Goal: Task Accomplishment & Management: Complete application form

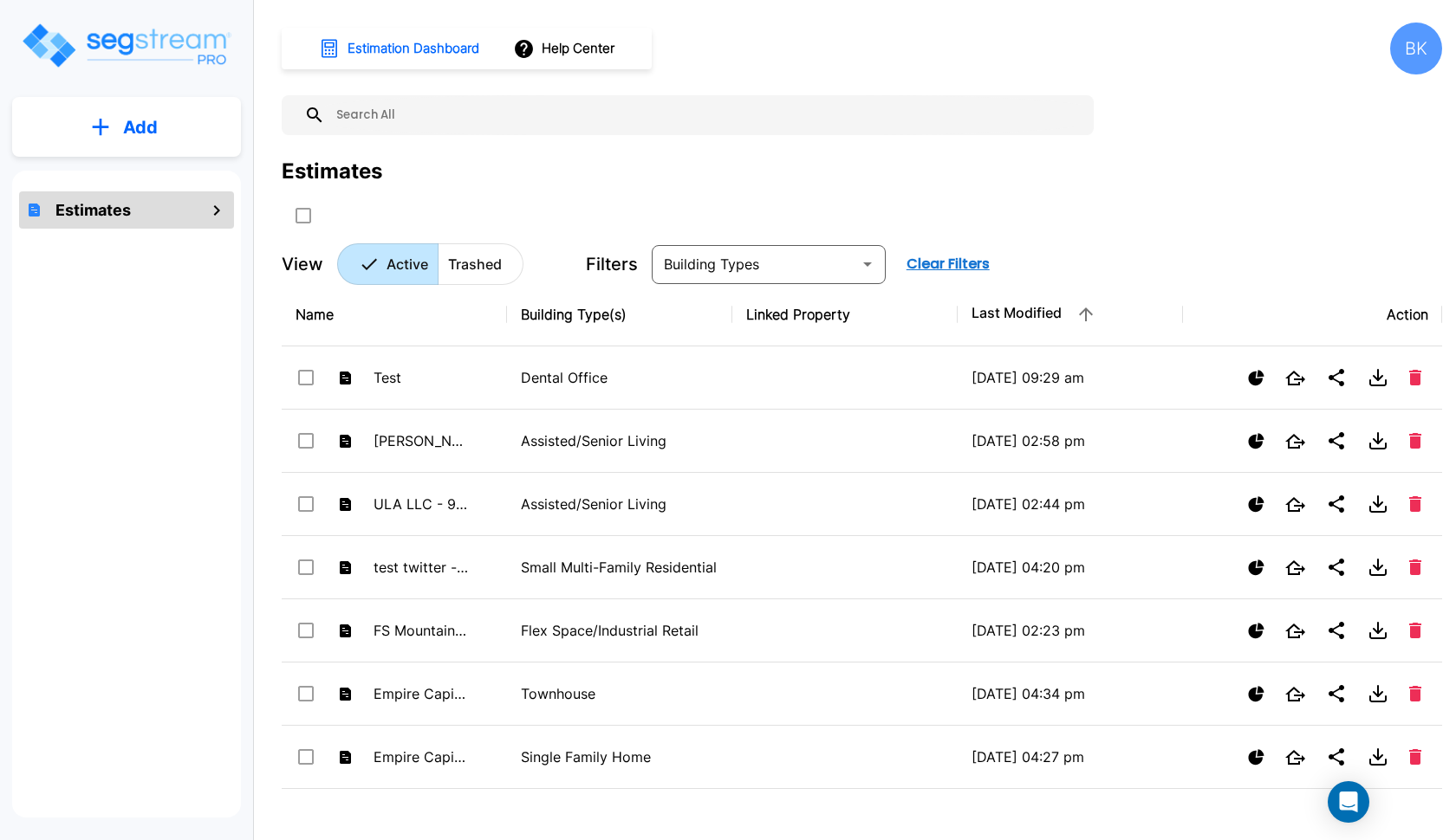
click at [192, 118] on button "Add" at bounding box center [126, 127] width 229 height 50
click at [144, 183] on p "Add Estimate" at bounding box center [137, 175] width 88 height 21
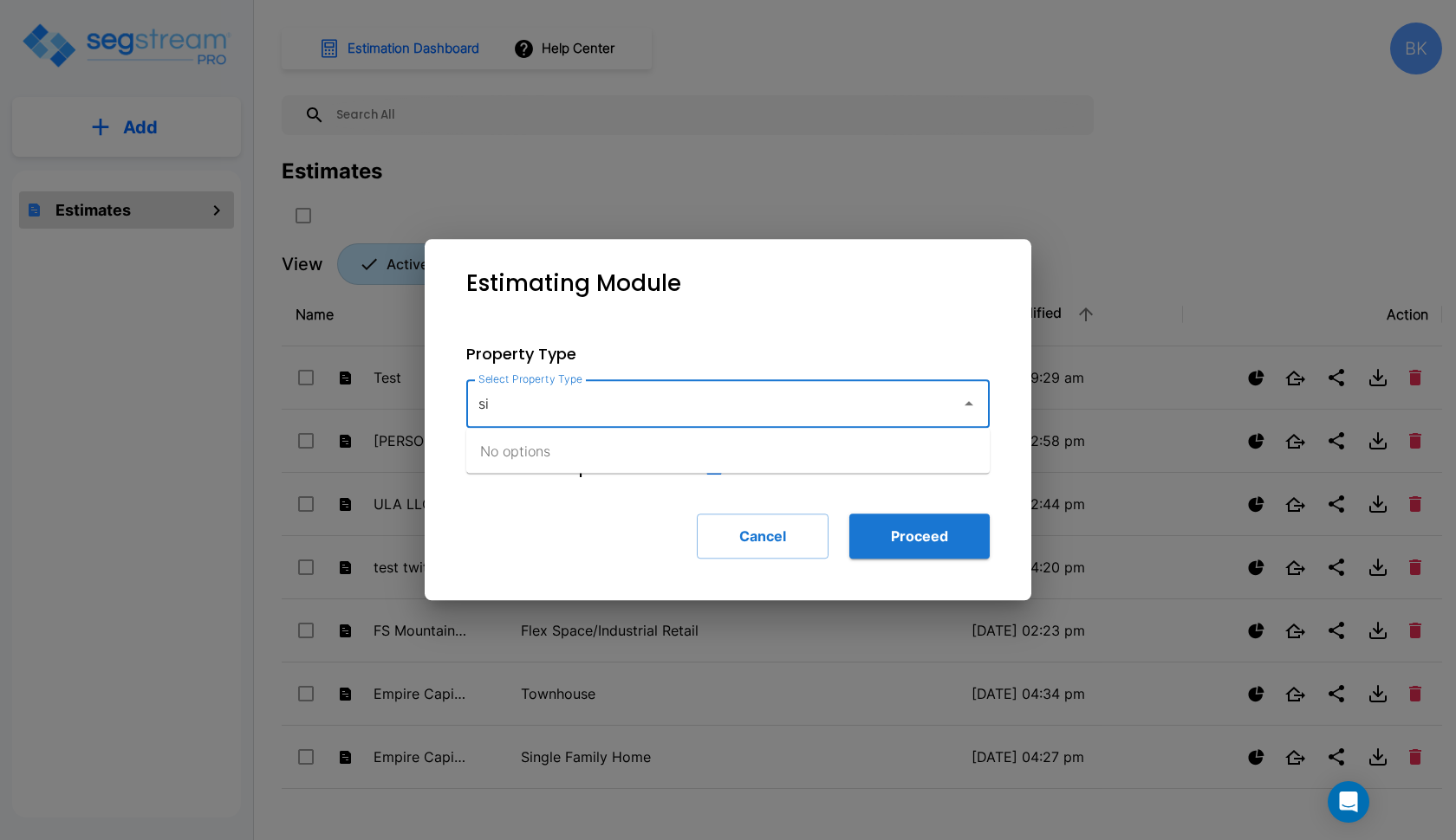
type input "s"
click at [750, 533] on button "Cancel" at bounding box center [762, 536] width 132 height 45
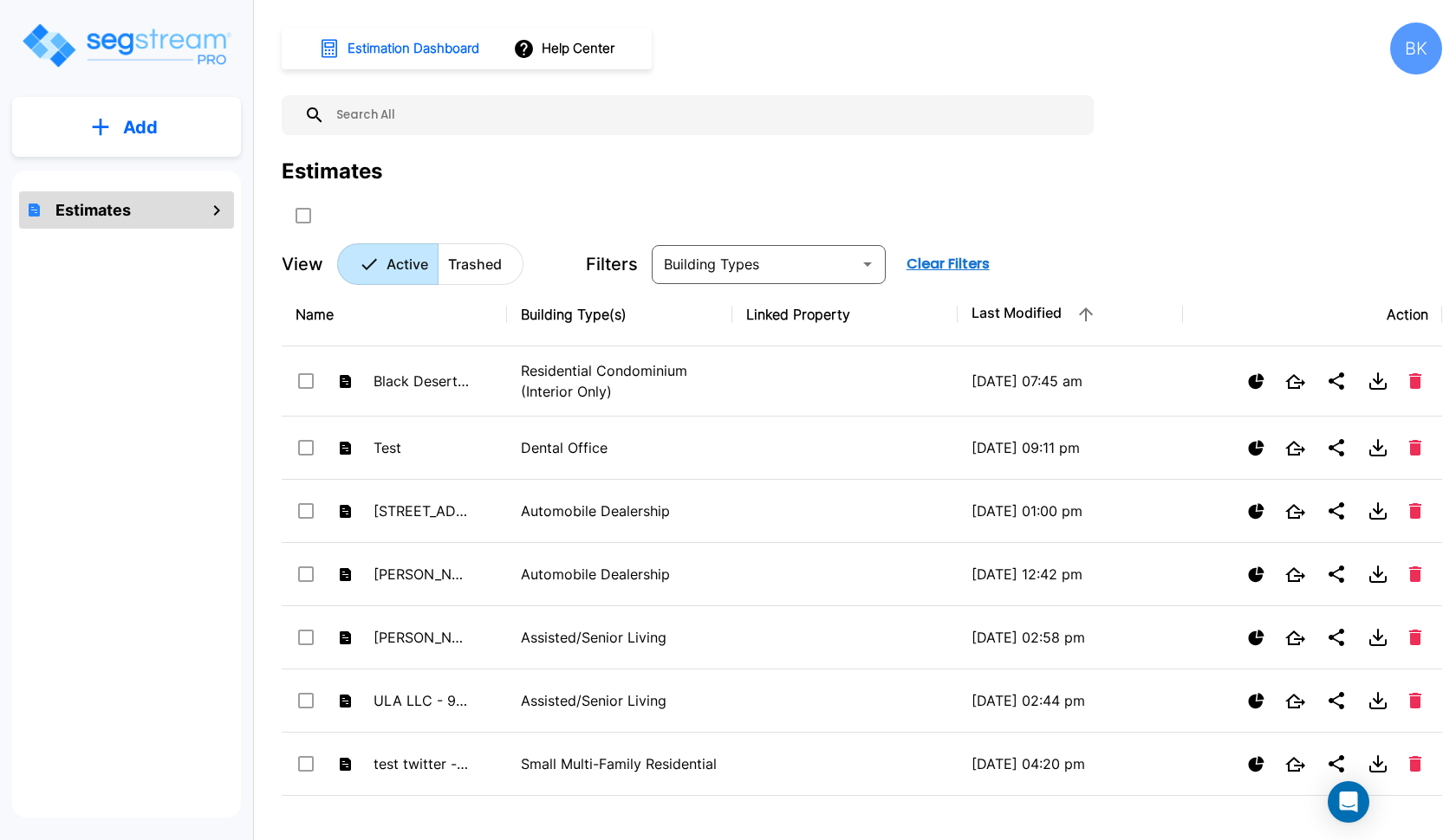
click at [187, 127] on button "Add" at bounding box center [126, 127] width 229 height 50
click at [118, 174] on p "Add Estimate" at bounding box center [137, 175] width 88 height 21
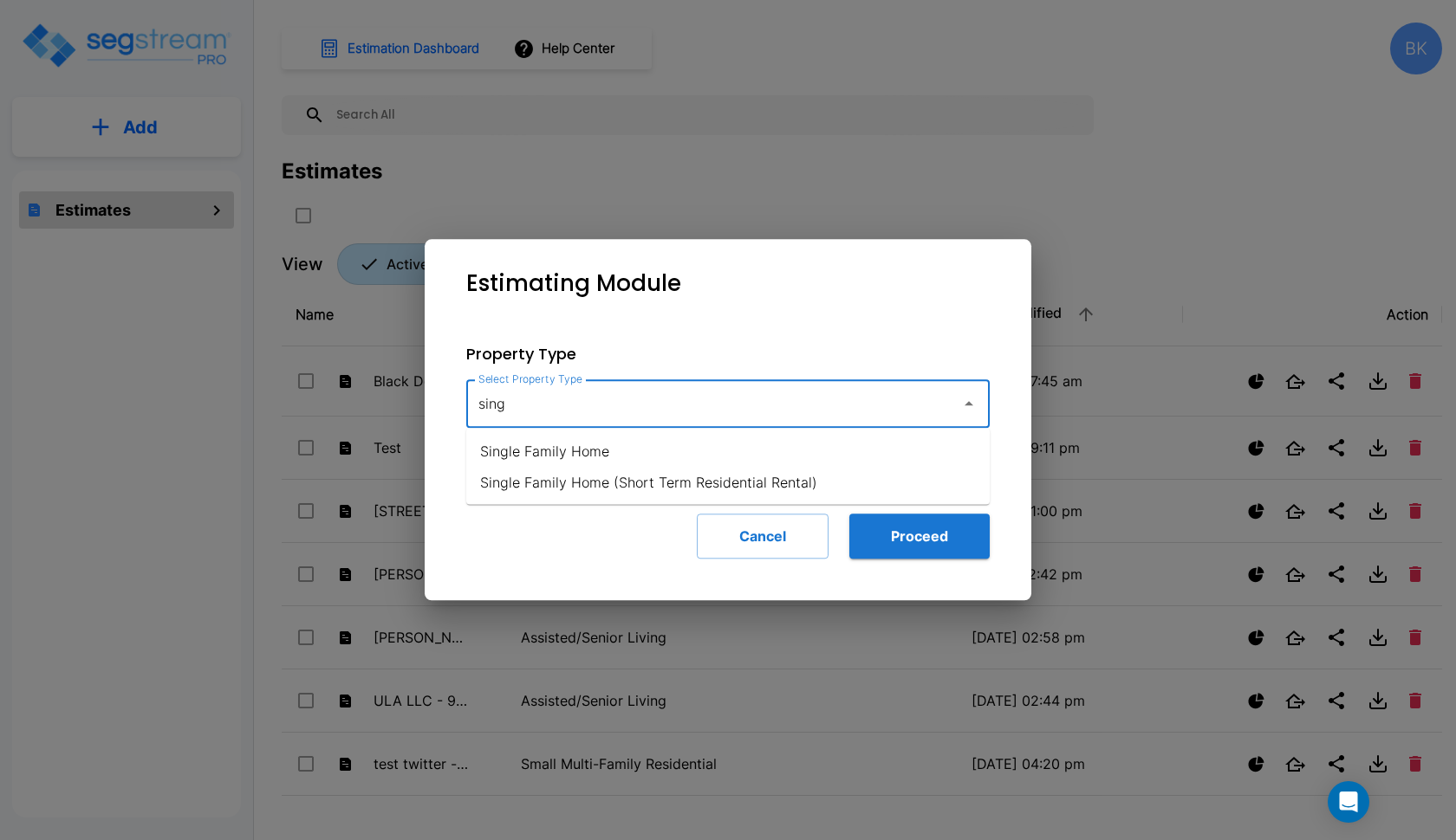
click at [655, 459] on li "Single Family Home" at bounding box center [728, 450] width 523 height 31
type input "Single Family Home"
click at [947, 534] on button "Proceed" at bounding box center [919, 536] width 140 height 45
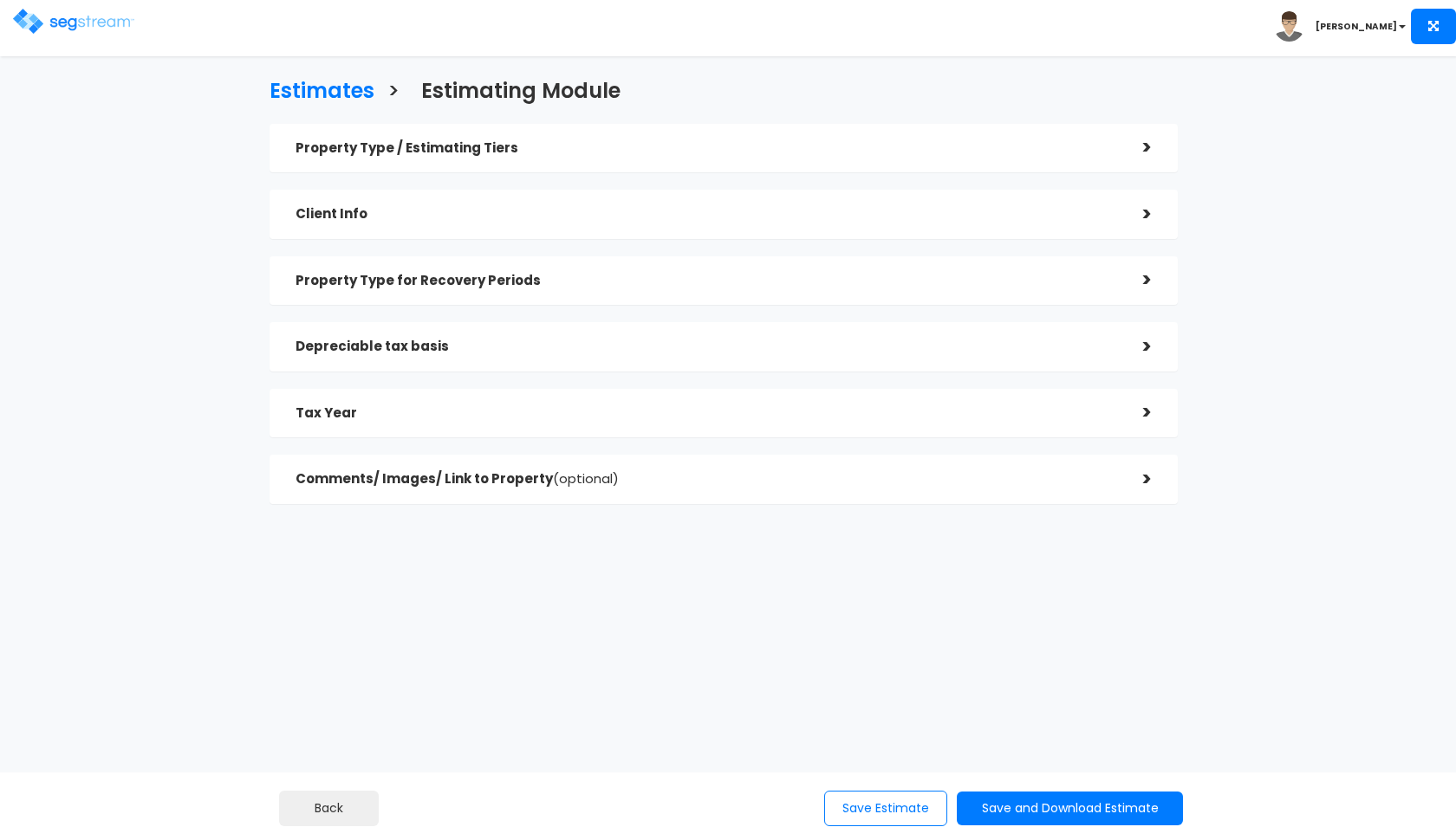
checkbox input "true"
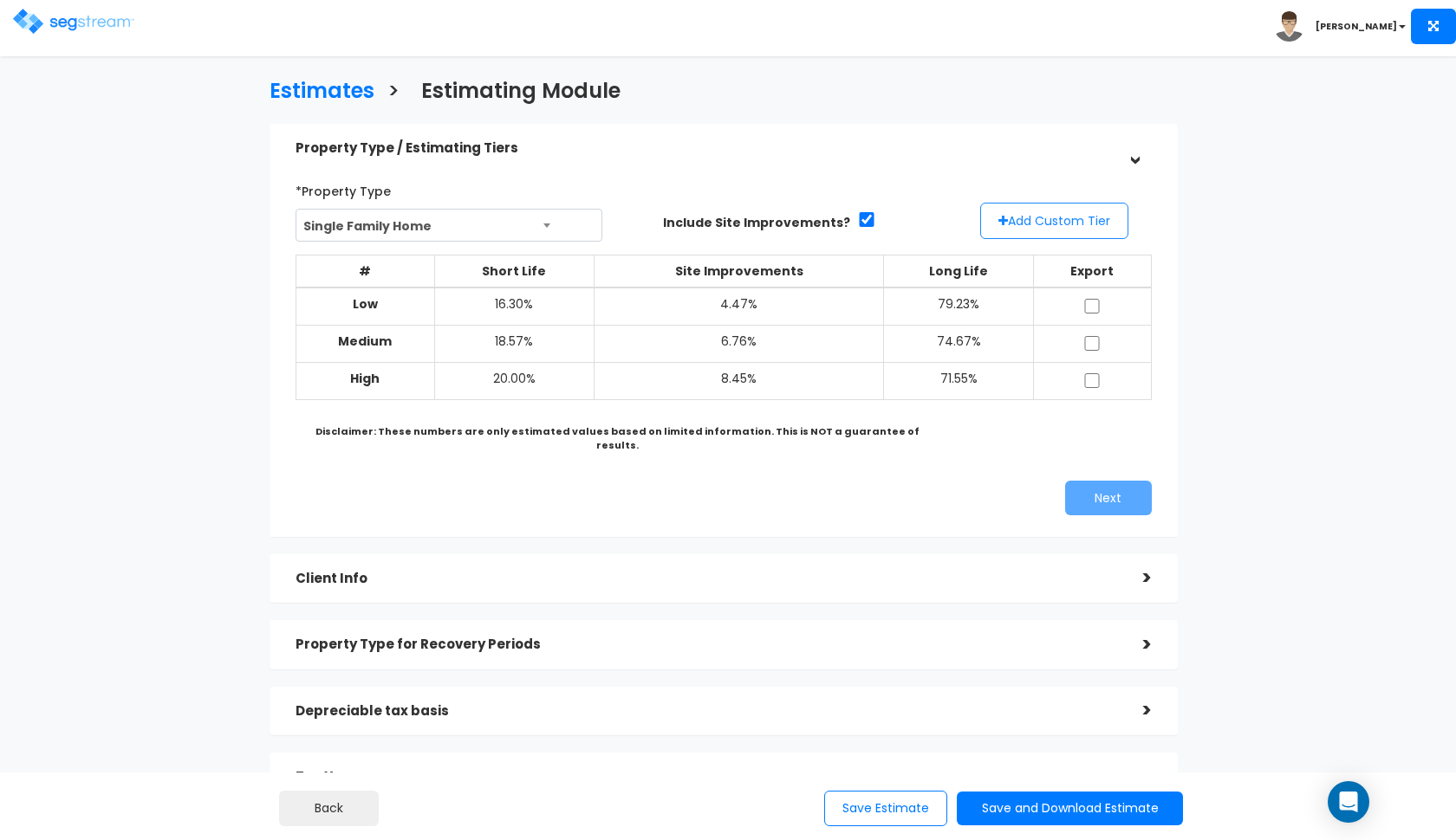
click at [1036, 219] on button "Add Custom Tier" at bounding box center [1054, 221] width 148 height 36
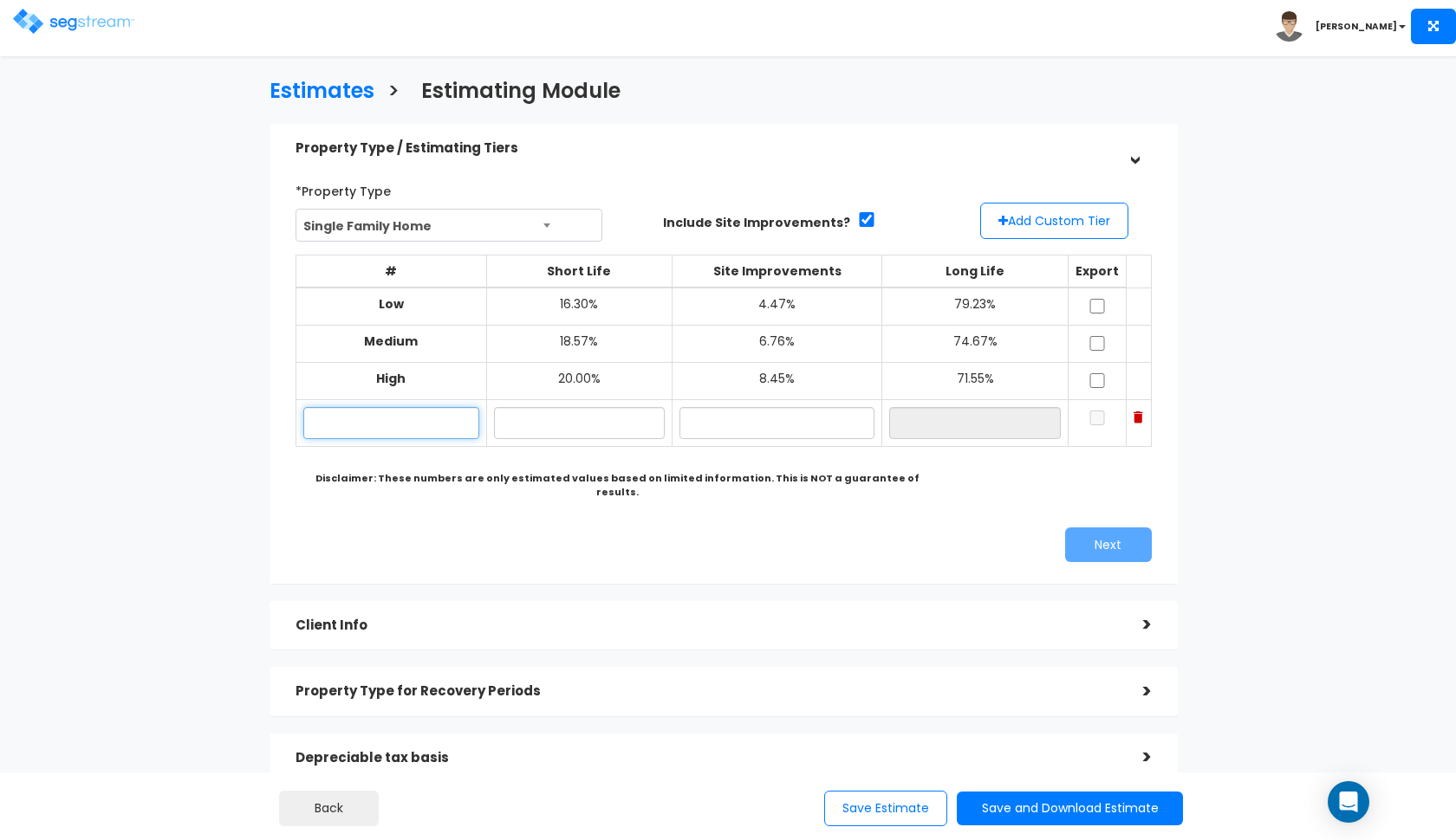
click at [354, 415] on input "text" at bounding box center [391, 423] width 176 height 32
type input "[STREET_ADDRESS]"
type input "19.40%"
type input "8"
type input "7.80%"
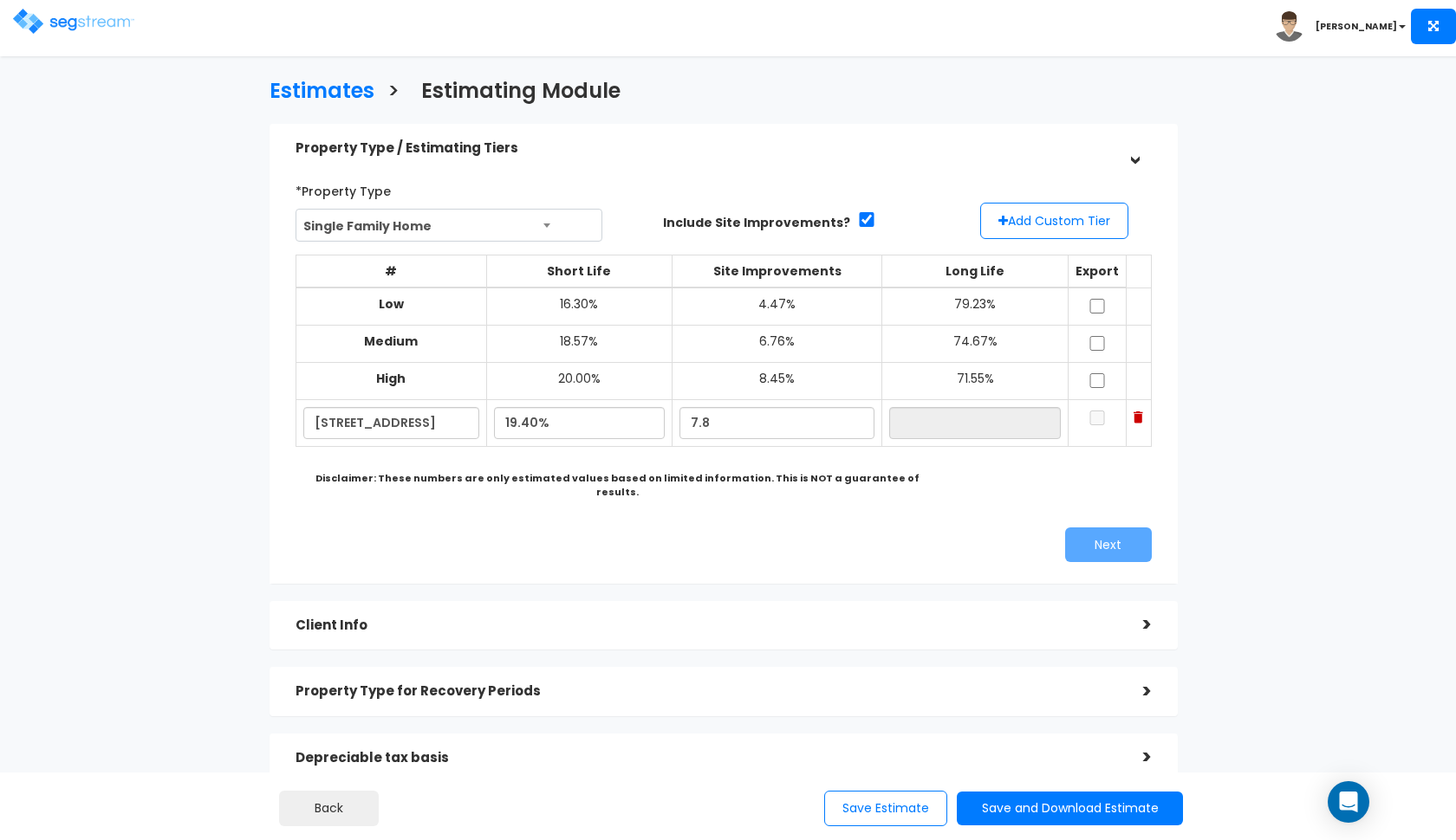
type input "72.80%"
click at [681, 534] on div "Next" at bounding box center [724, 544] width 882 height 34
click at [1103, 304] on input "checkbox" at bounding box center [1097, 306] width 18 height 15
checkbox input "true"
click at [1100, 340] on input "checkbox" at bounding box center [1097, 344] width 18 height 15
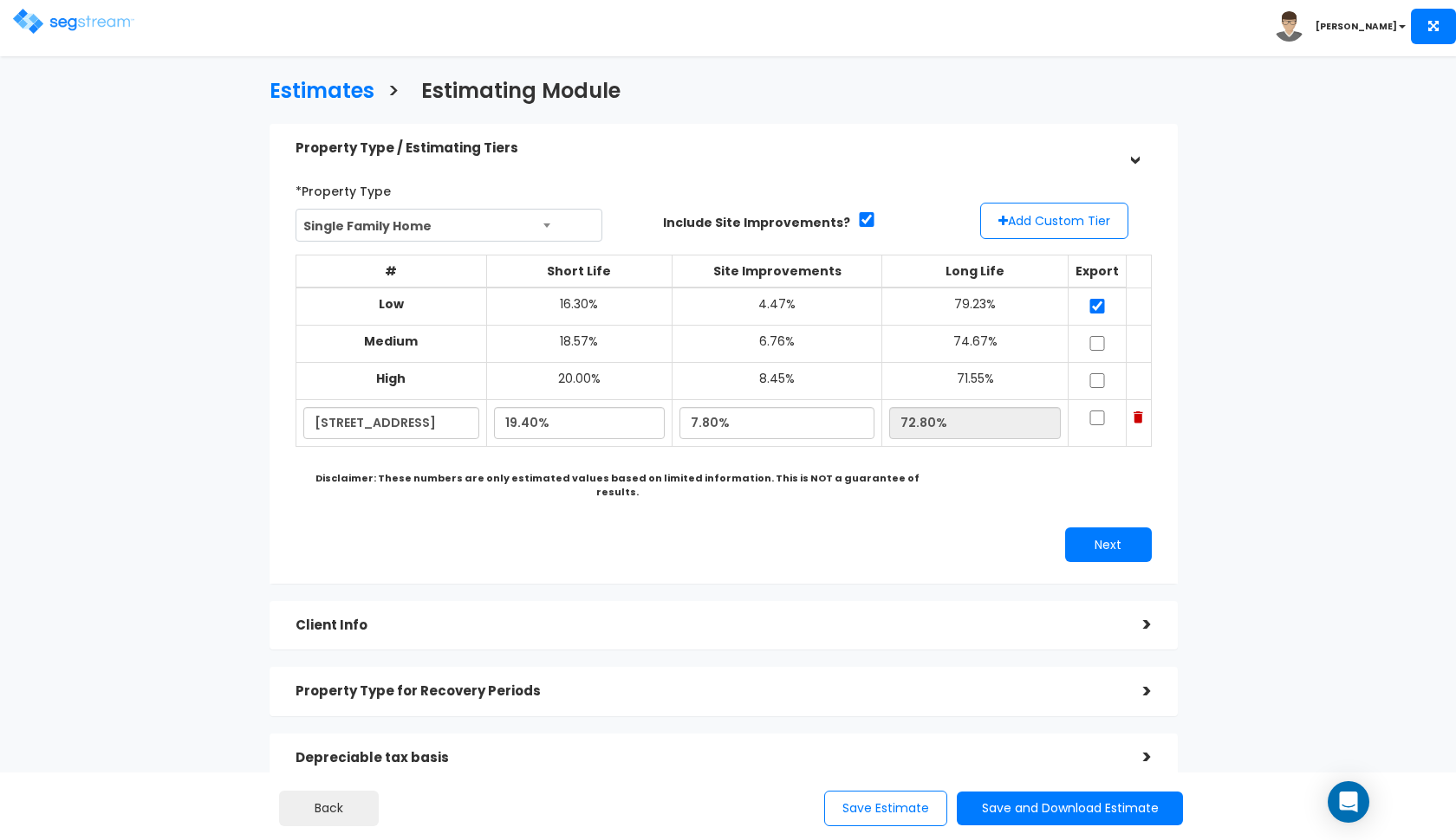
checkbox input "true"
click at [1100, 376] on input "checkbox" at bounding box center [1097, 381] width 18 height 15
checkbox input "true"
click at [1096, 420] on td at bounding box center [1097, 423] width 58 height 47
click at [1100, 412] on input "checkbox" at bounding box center [1097, 418] width 18 height 15
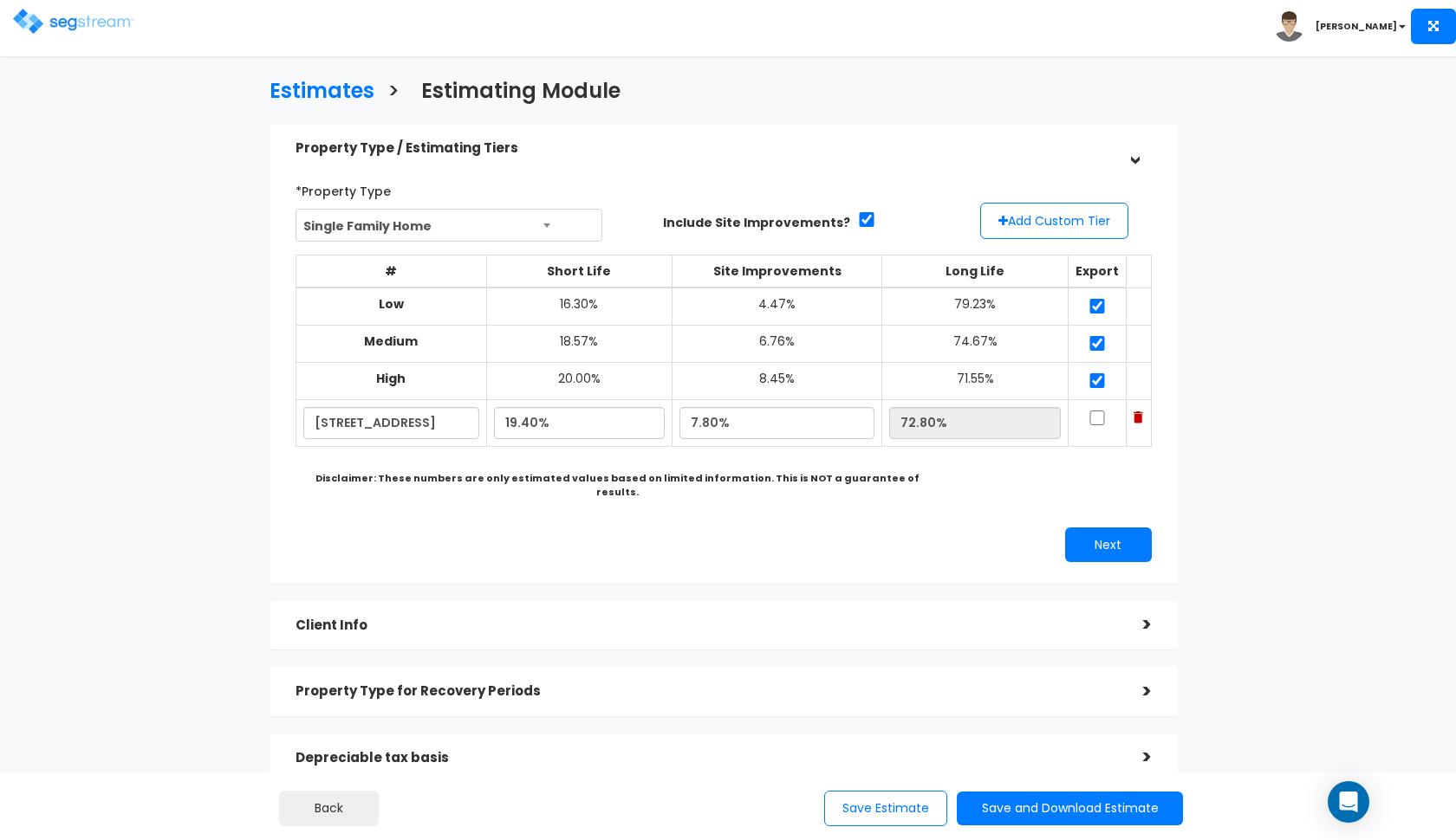
checkbox input "true"
click at [1094, 535] on button "Next" at bounding box center [1108, 544] width 87 height 34
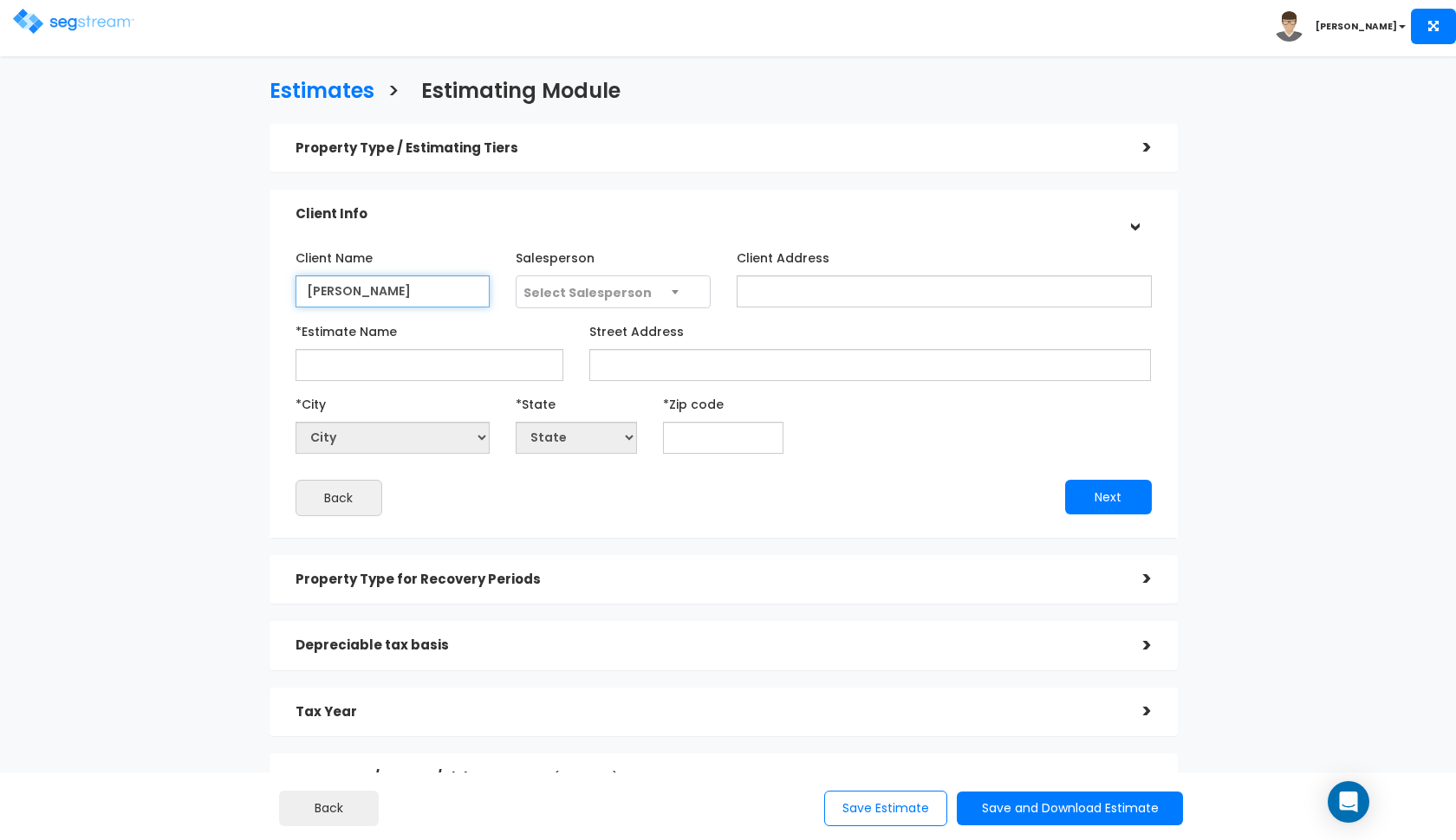
type input "[PERSON_NAME]"
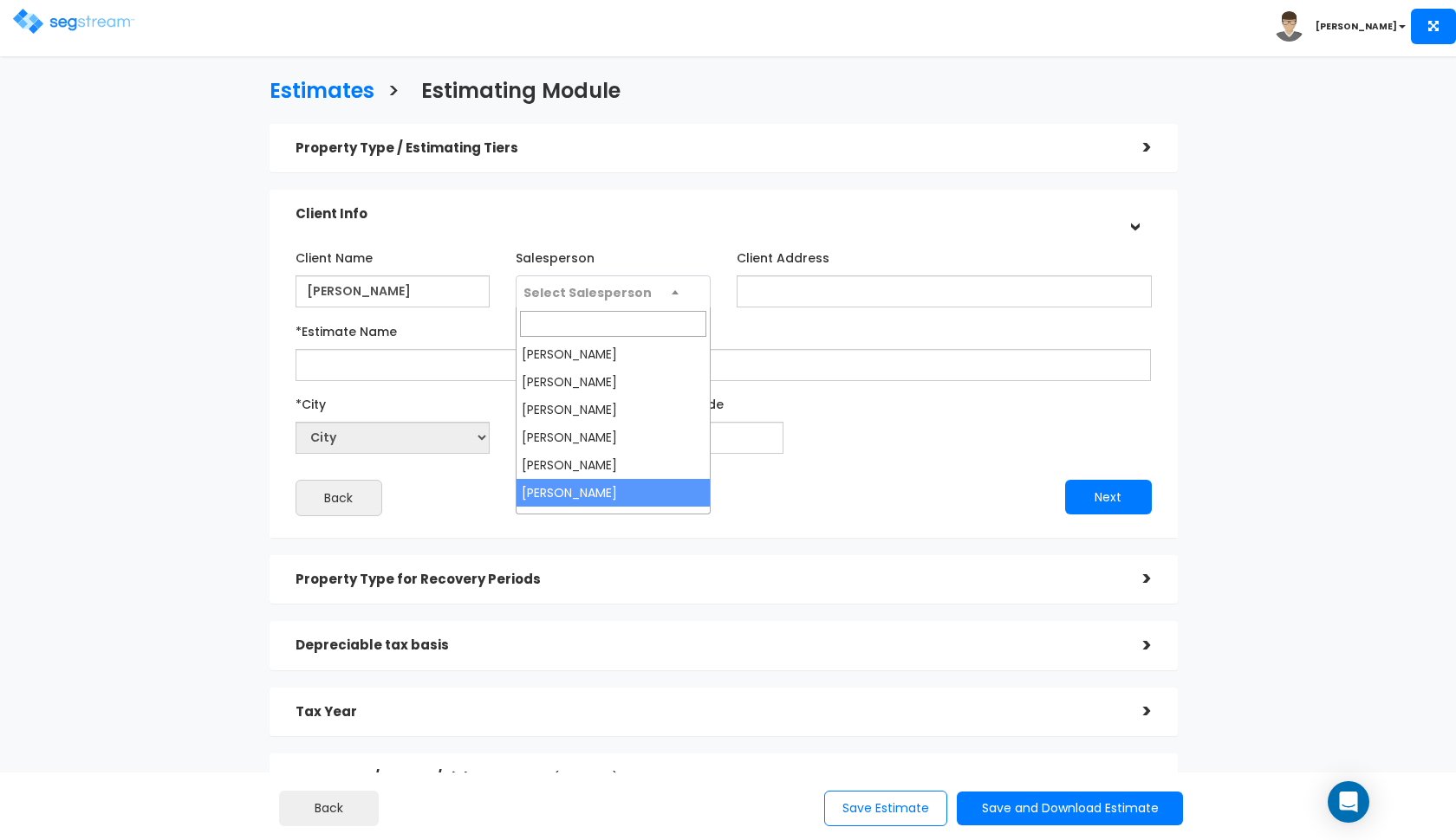
select select "190"
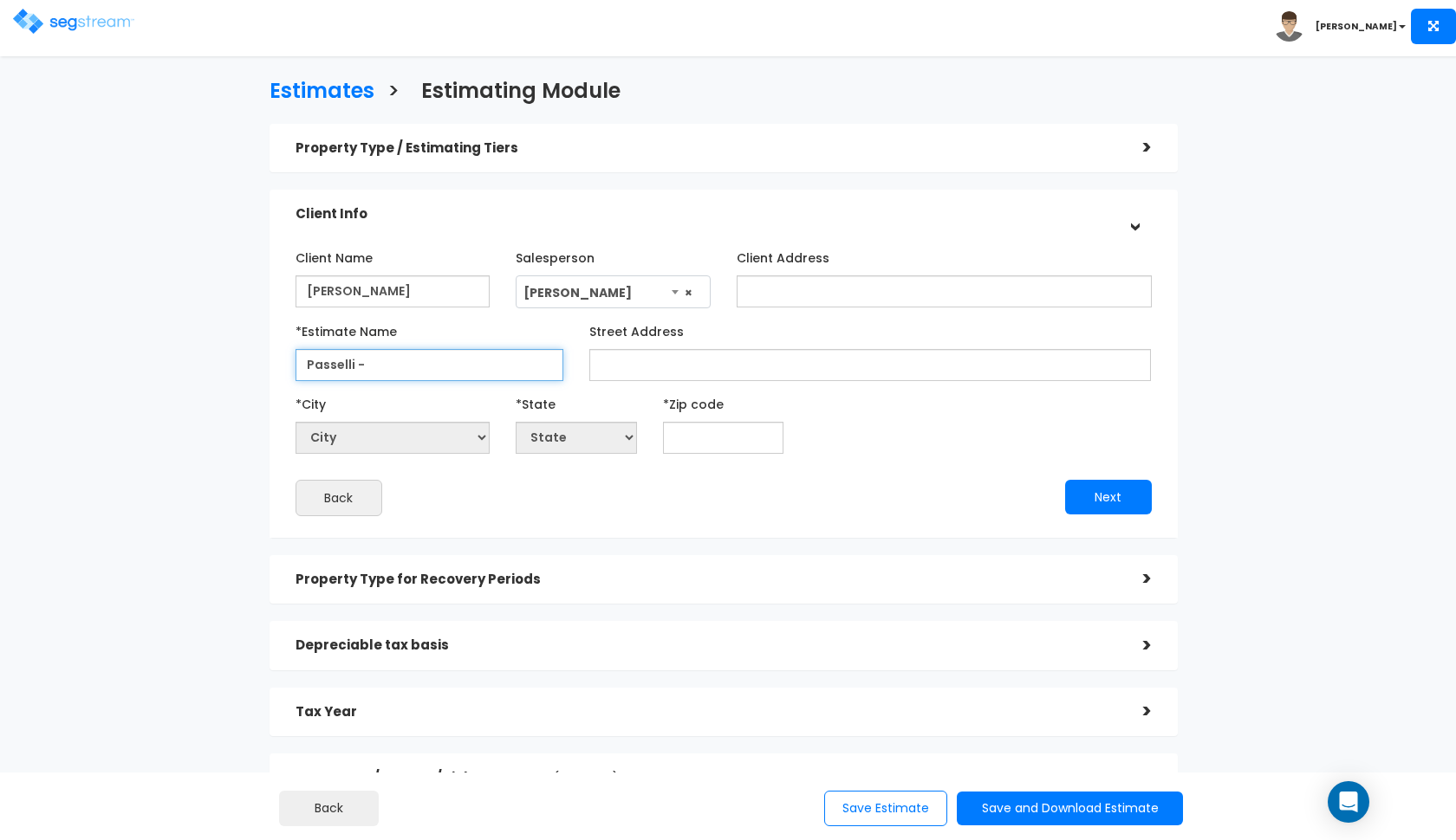
paste input "[STREET_ADDRESS]"
type input "Passelli - [STREET_ADDRESS]"
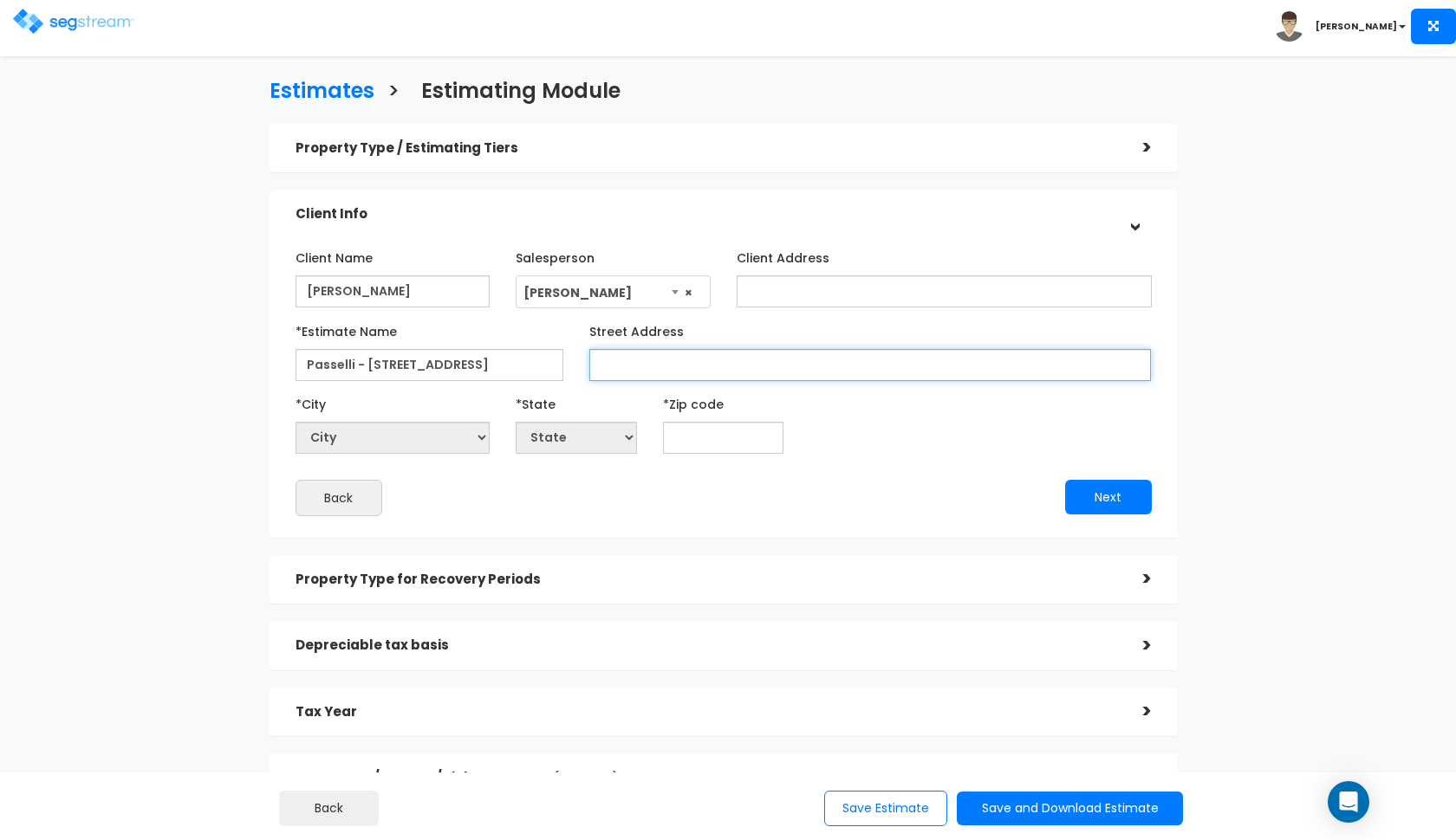
paste input "[STREET_ADDRESS]"
type input "[STREET_ADDRESS]"
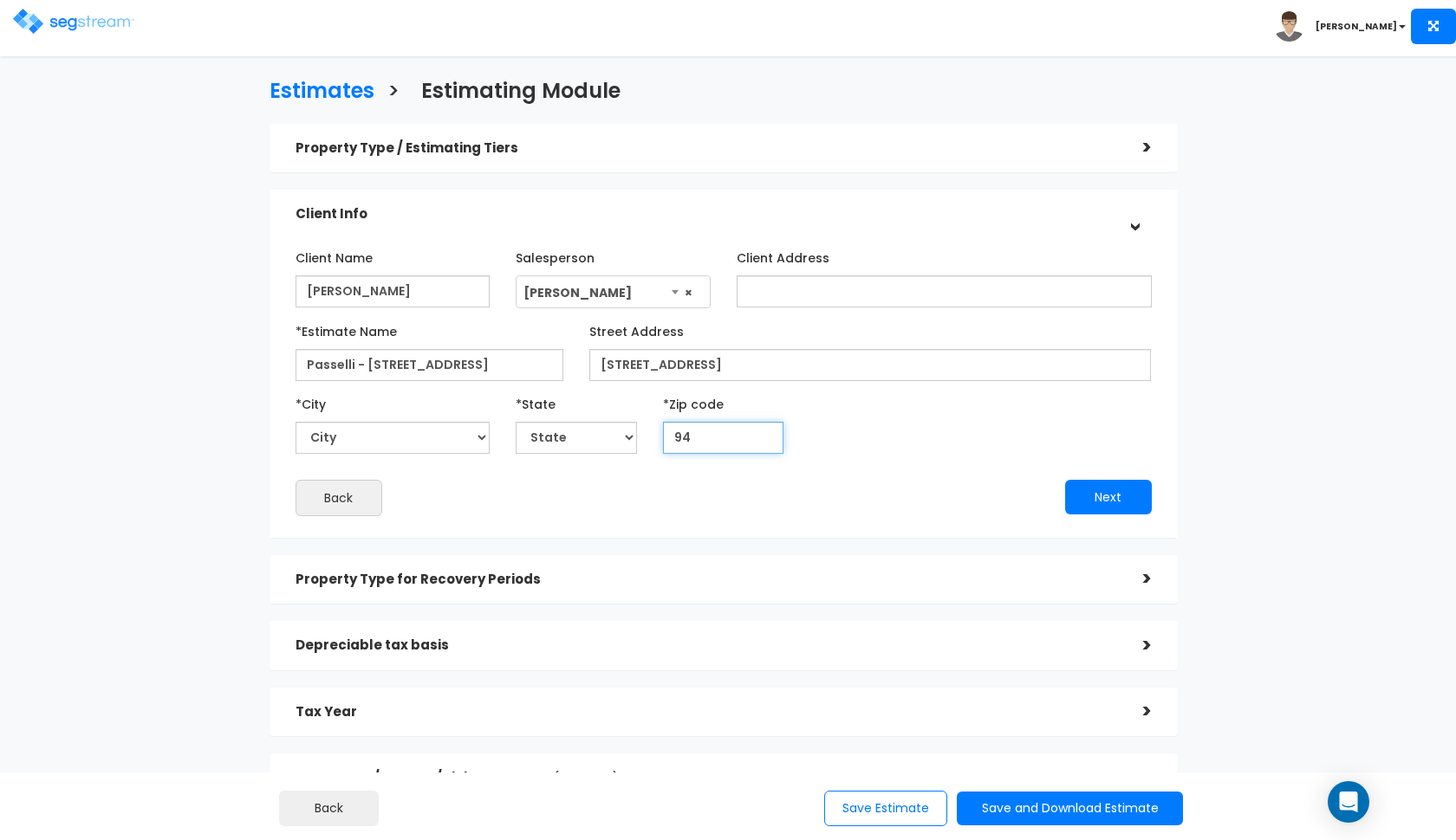
type input "945"
select select "CA"
type input "94534"
click at [746, 485] on div "Next" at bounding box center [944, 496] width 441 height 34
click at [1078, 491] on button "Next" at bounding box center [1108, 496] width 87 height 34
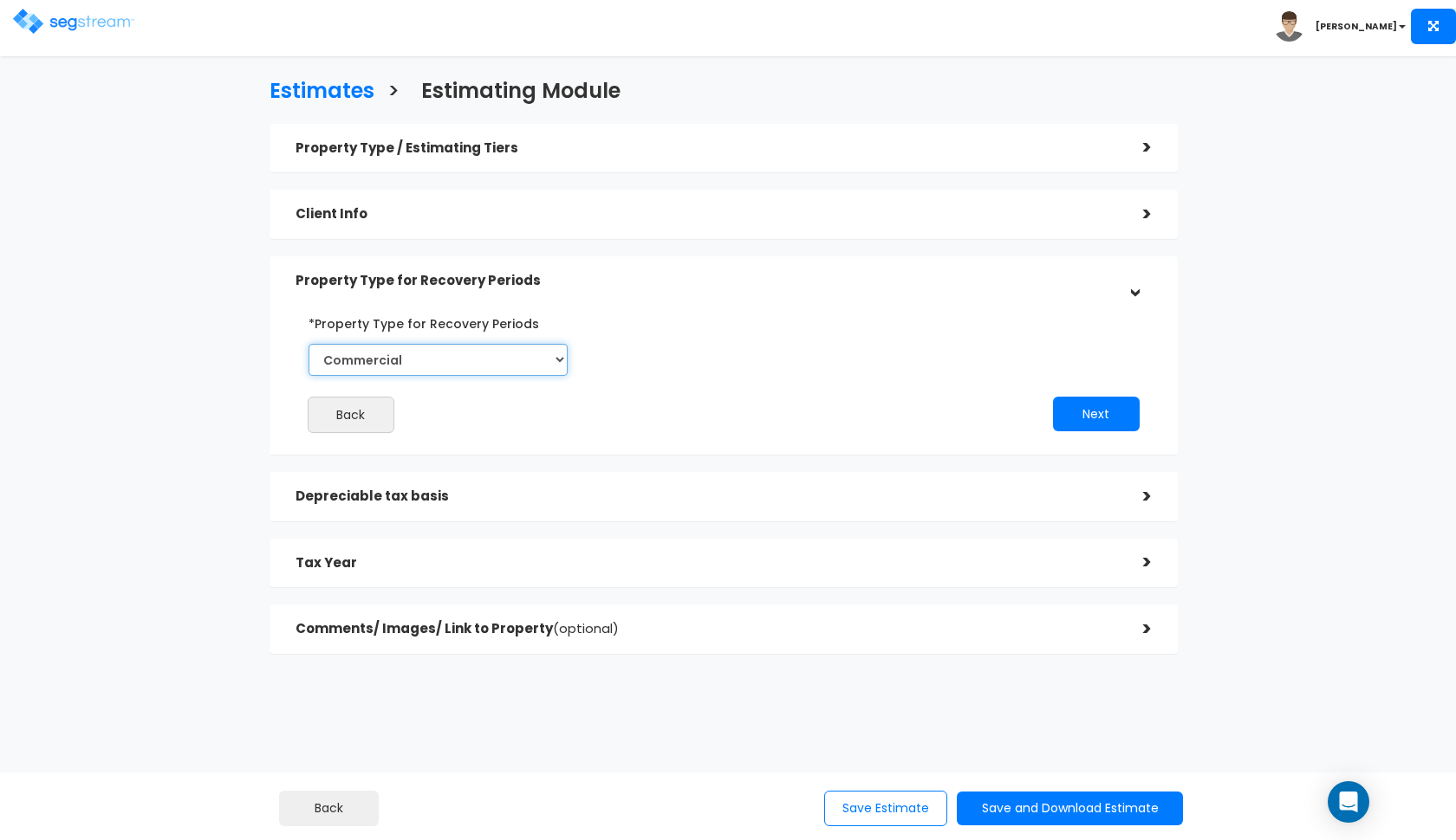
select select "Residential"
click at [739, 393] on div "Back Next" at bounding box center [724, 371] width 882 height 124
click at [1070, 403] on button "Next" at bounding box center [1096, 413] width 87 height 34
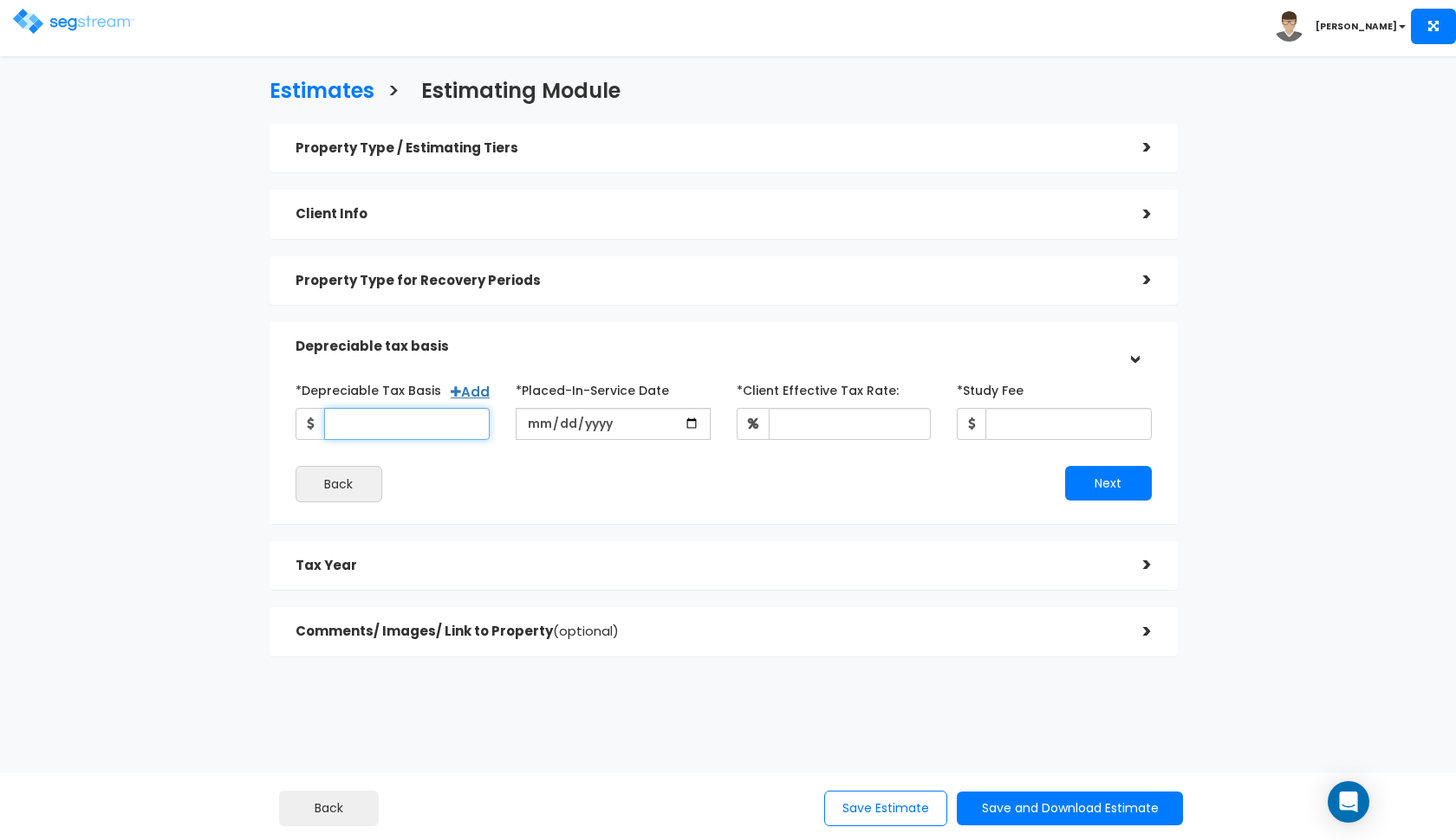
click at [351, 434] on input "*Depreciable Tax Basis" at bounding box center [407, 424] width 166 height 32
click at [533, 428] on input "date" at bounding box center [613, 424] width 195 height 32
type input "[DATE]"
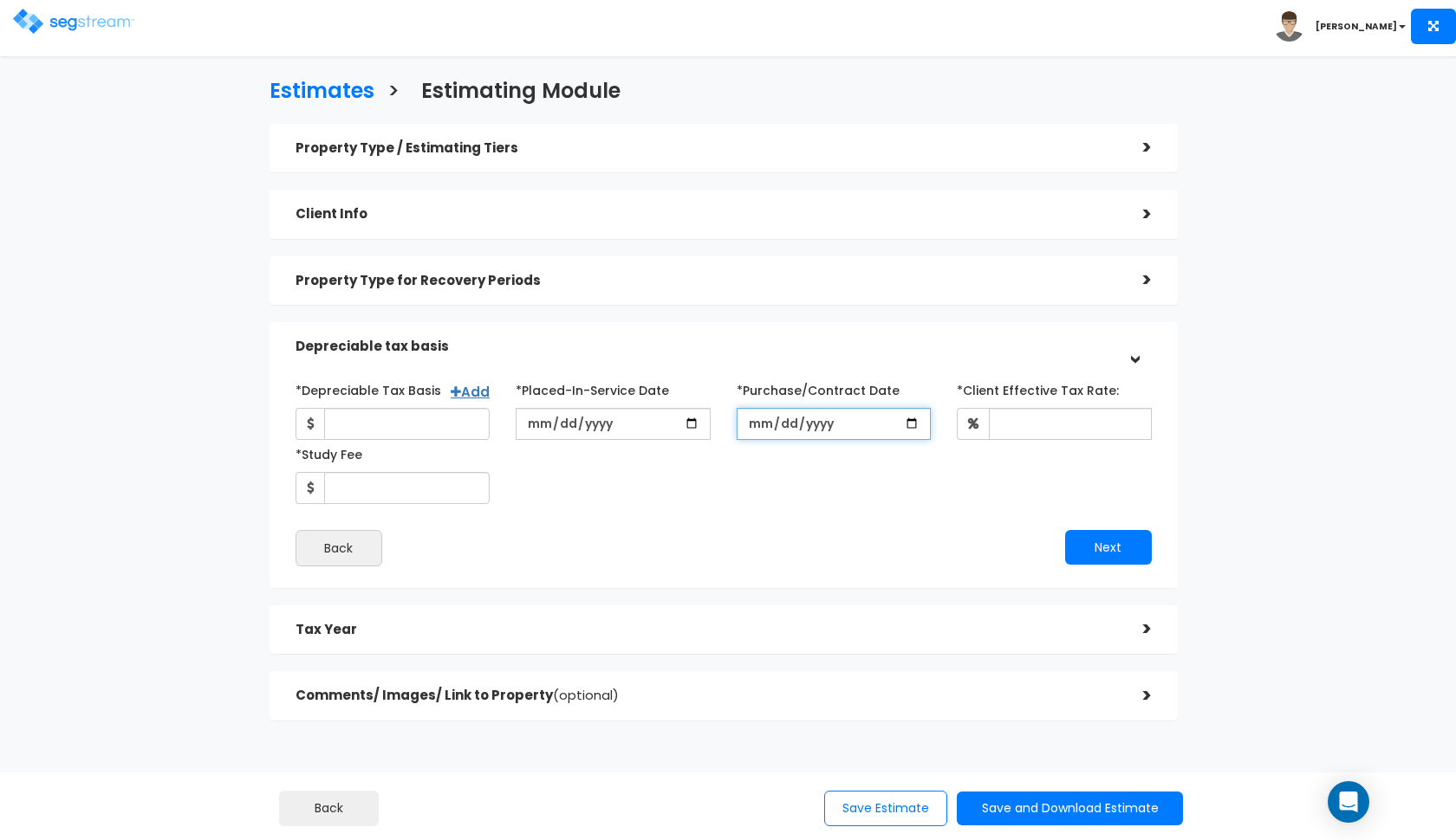
click at [757, 427] on input "*Purchase/Contract Date" at bounding box center [834, 424] width 195 height 32
type input "[DATE]"
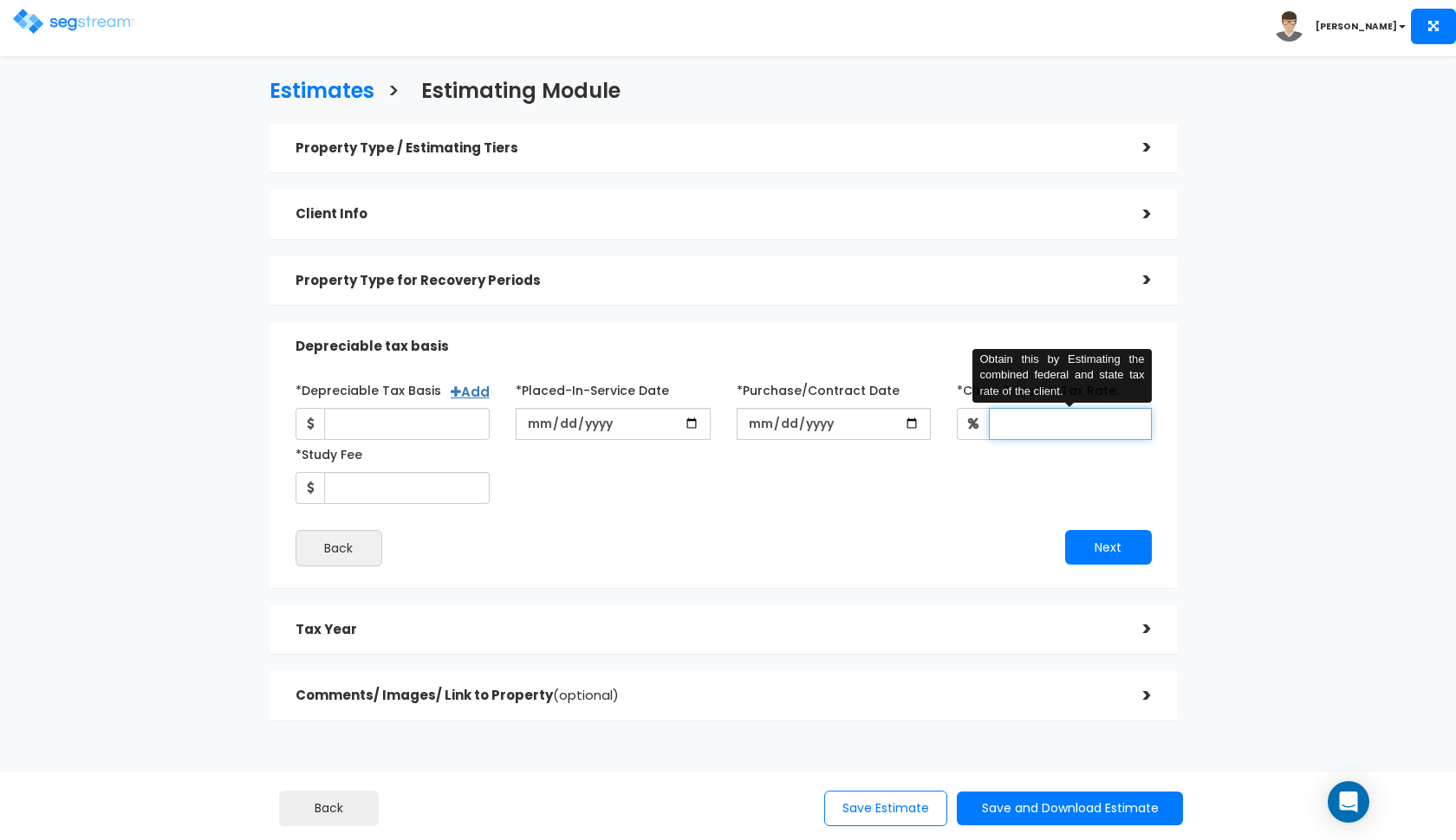
click at [1043, 431] on input "*Client Effective Tax Rate:" at bounding box center [1070, 424] width 163 height 32
type input "37"
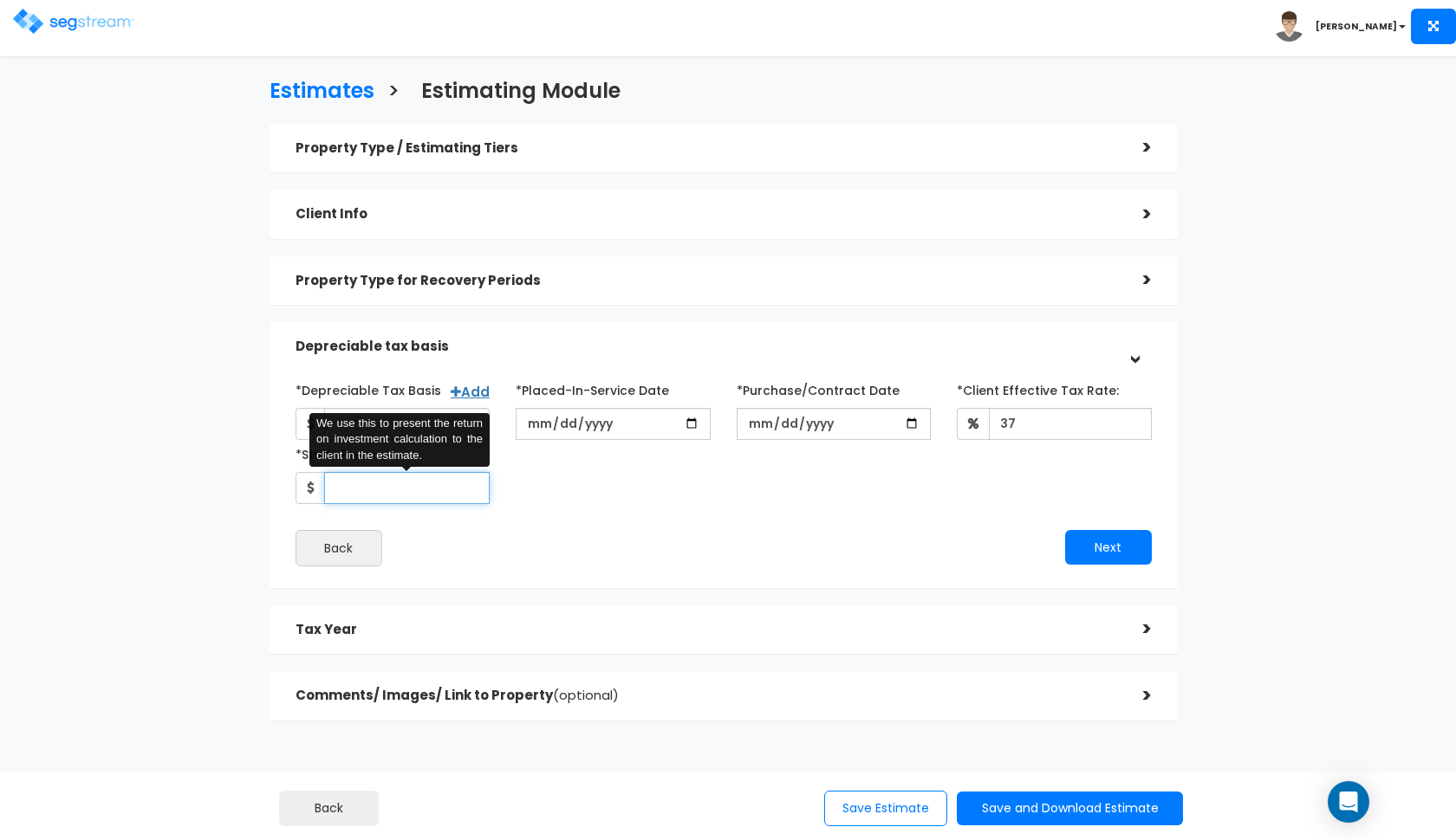
click at [344, 486] on input "*Study Fee" at bounding box center [407, 488] width 166 height 32
type input "3,000"
click at [629, 671] on div "Comments/ Images/ Link to Property (optional) >" at bounding box center [724, 696] width 908 height 49
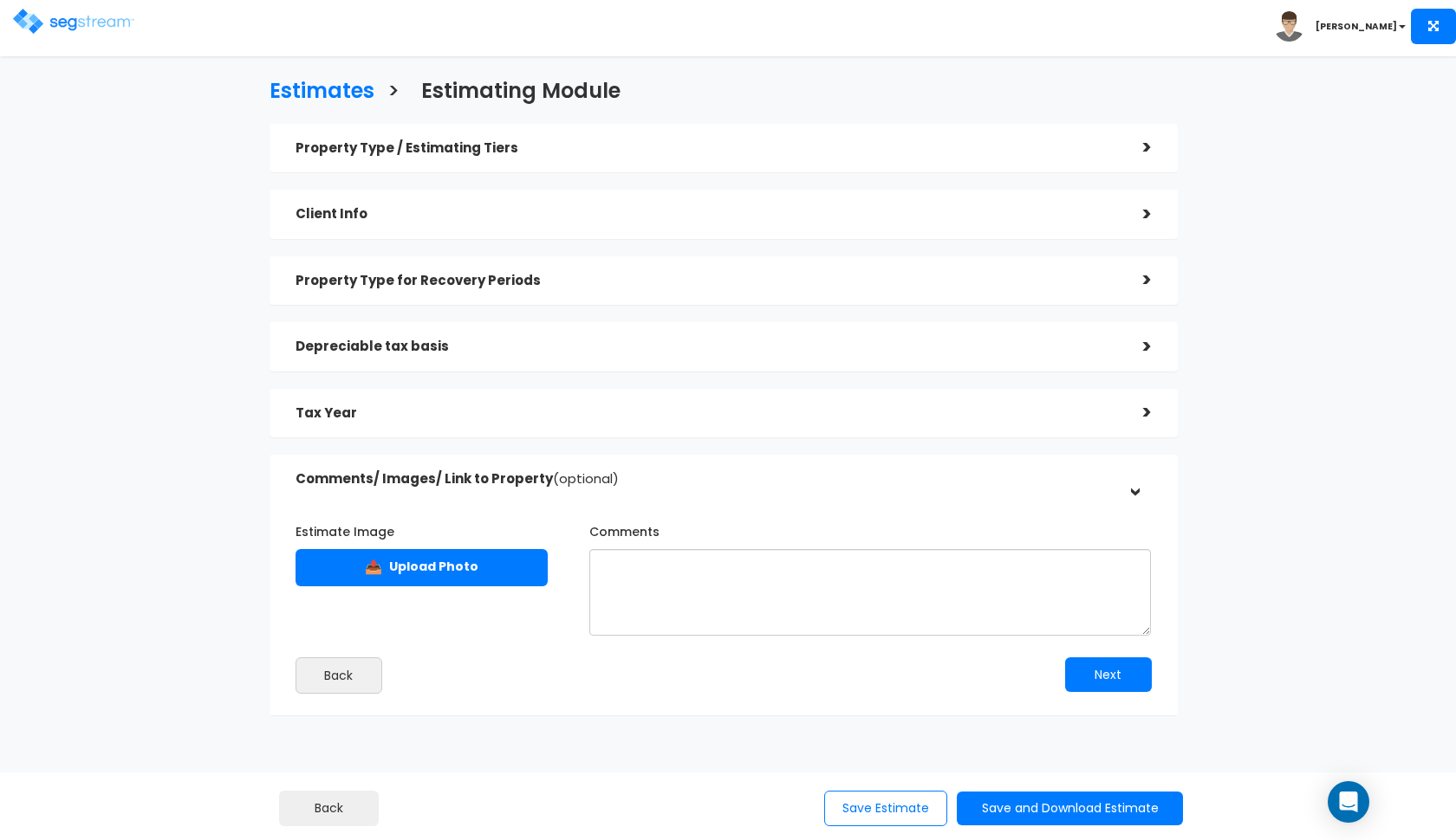
click at [437, 412] on h5 "Tax Year" at bounding box center [706, 413] width 822 height 15
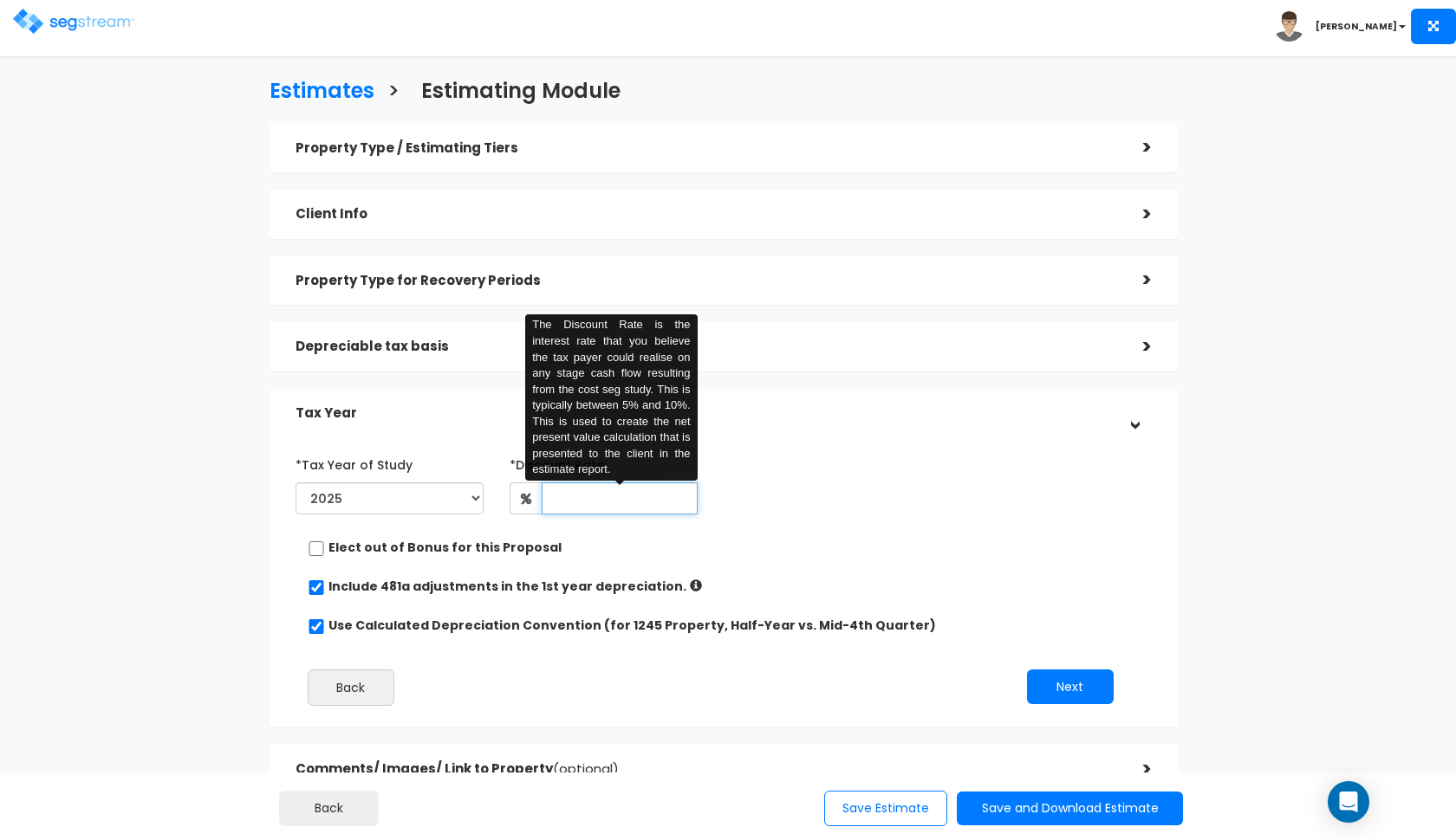
click at [589, 501] on input "text" at bounding box center [619, 498] width 156 height 32
type input "8"
click at [406, 346] on h5 "Depreciable tax basis" at bounding box center [706, 346] width 822 height 15
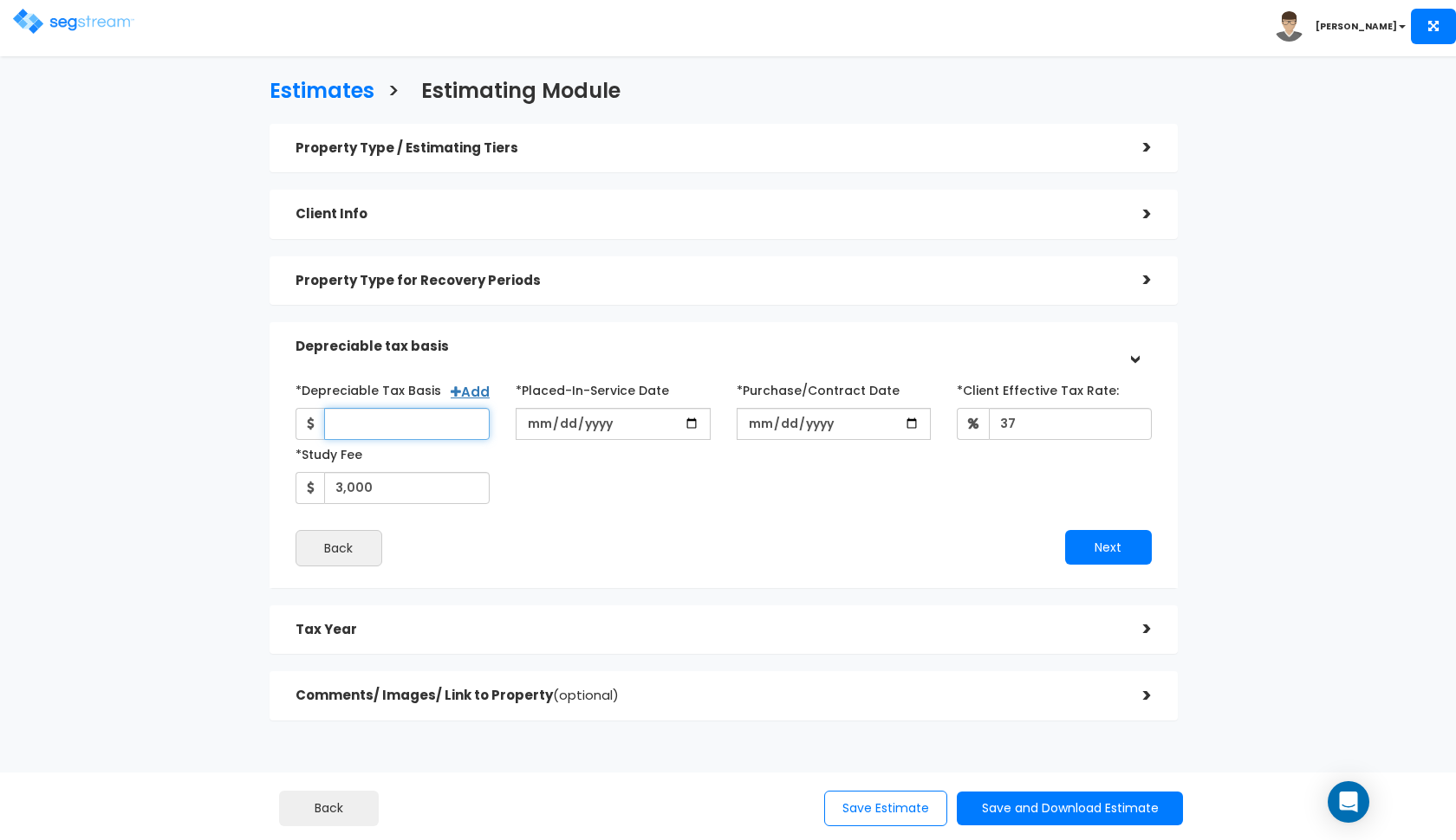
click at [372, 434] on input "*Depreciable Tax Basis" at bounding box center [407, 424] width 166 height 32
type input "512,400"
click at [629, 532] on div "Back" at bounding box center [503, 548] width 441 height 36
click at [705, 351] on h5 "Depreciable tax basis" at bounding box center [706, 346] width 822 height 15
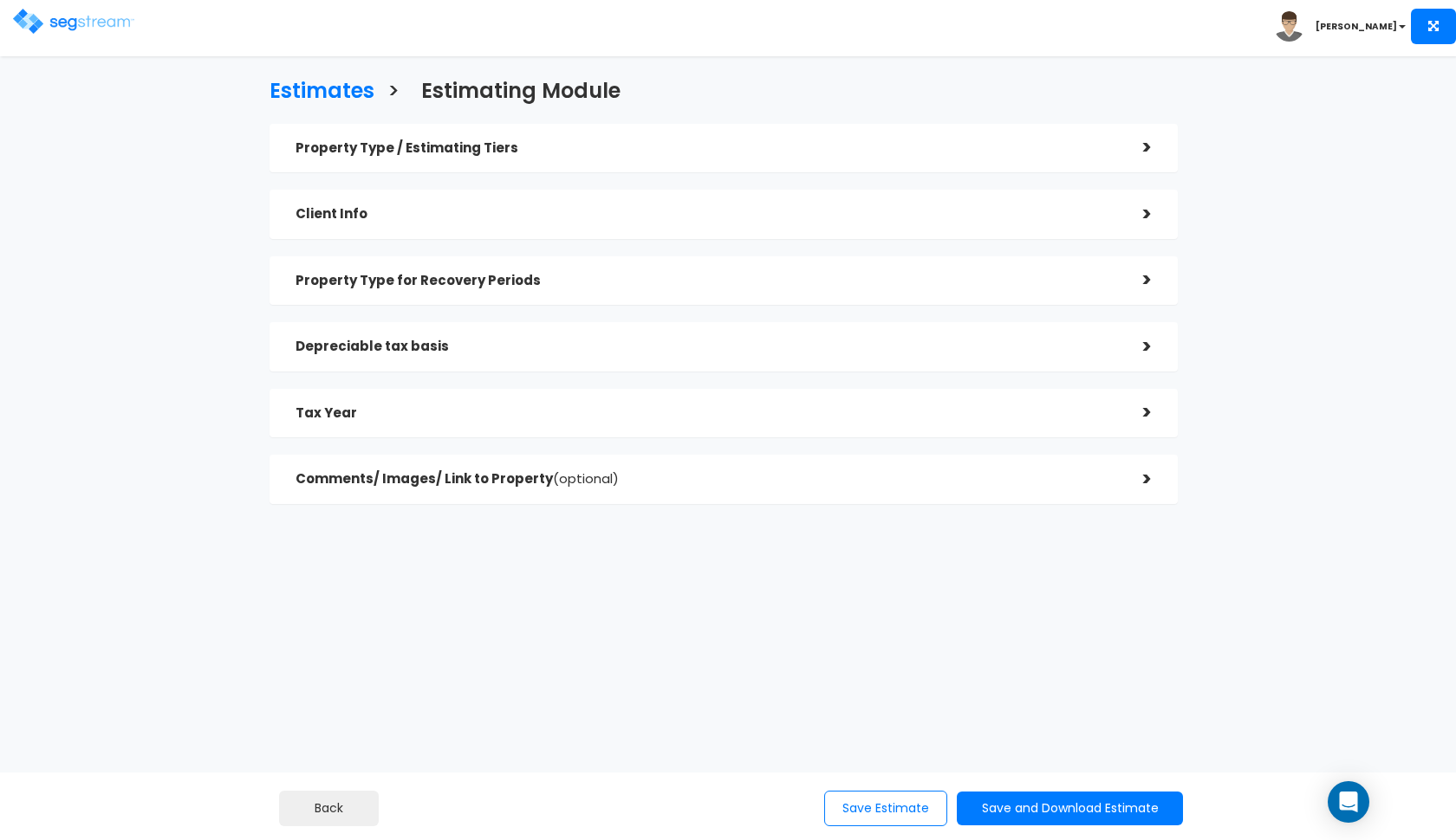
click at [626, 479] on h5 "Comments/ Images/ Link to Property (optional)" at bounding box center [706, 480] width 822 height 15
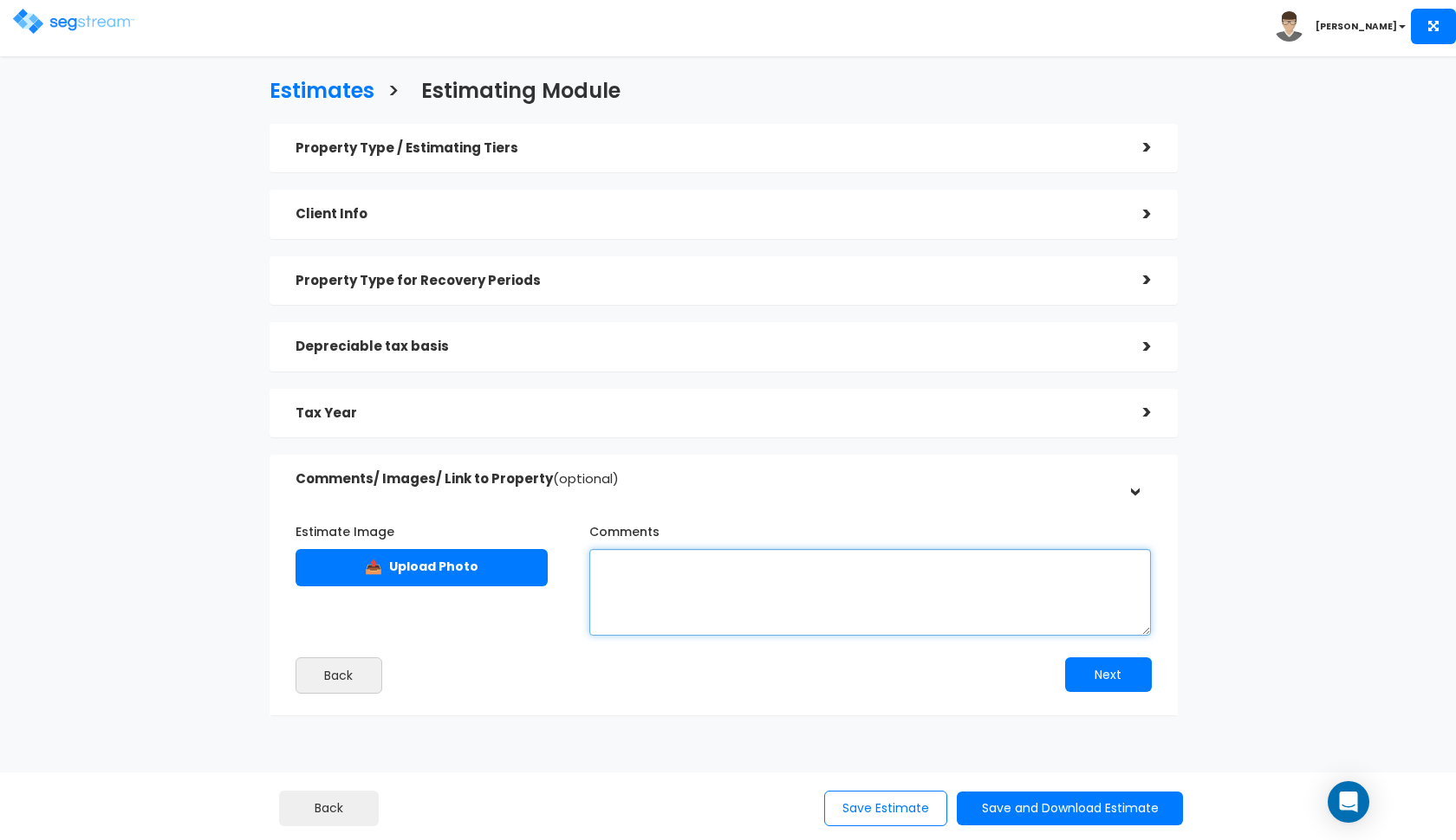
click at [663, 586] on textarea "Comments" at bounding box center [870, 593] width 563 height 87
click at [897, 562] on textarea "a land value of 16% according to county records, a purchase price of $610,000." at bounding box center [870, 593] width 563 height 87
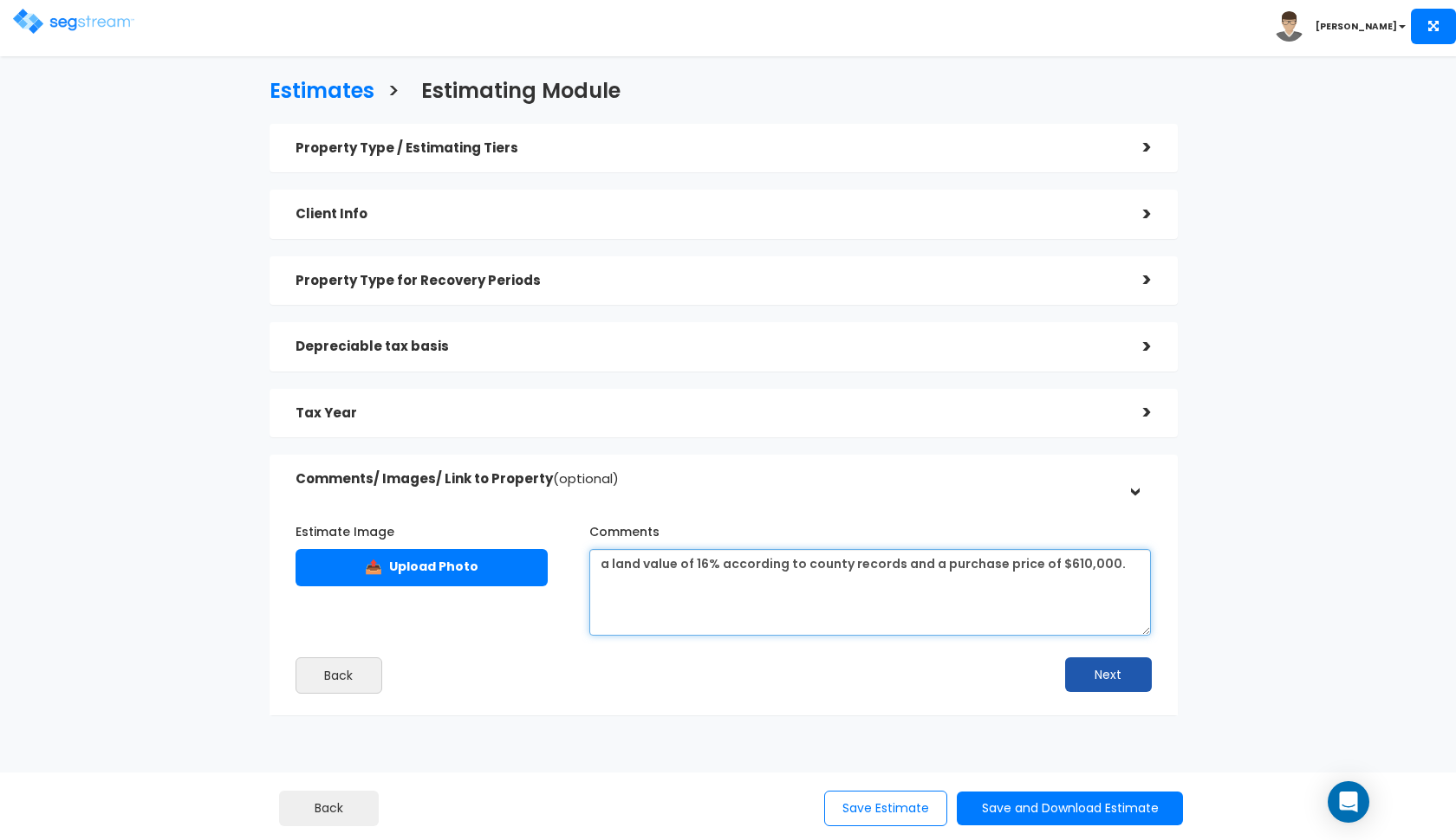
type textarea "a land value of 16% according to county records and a purchase price of $610,00…"
click at [1096, 671] on button "Next" at bounding box center [1108, 674] width 87 height 34
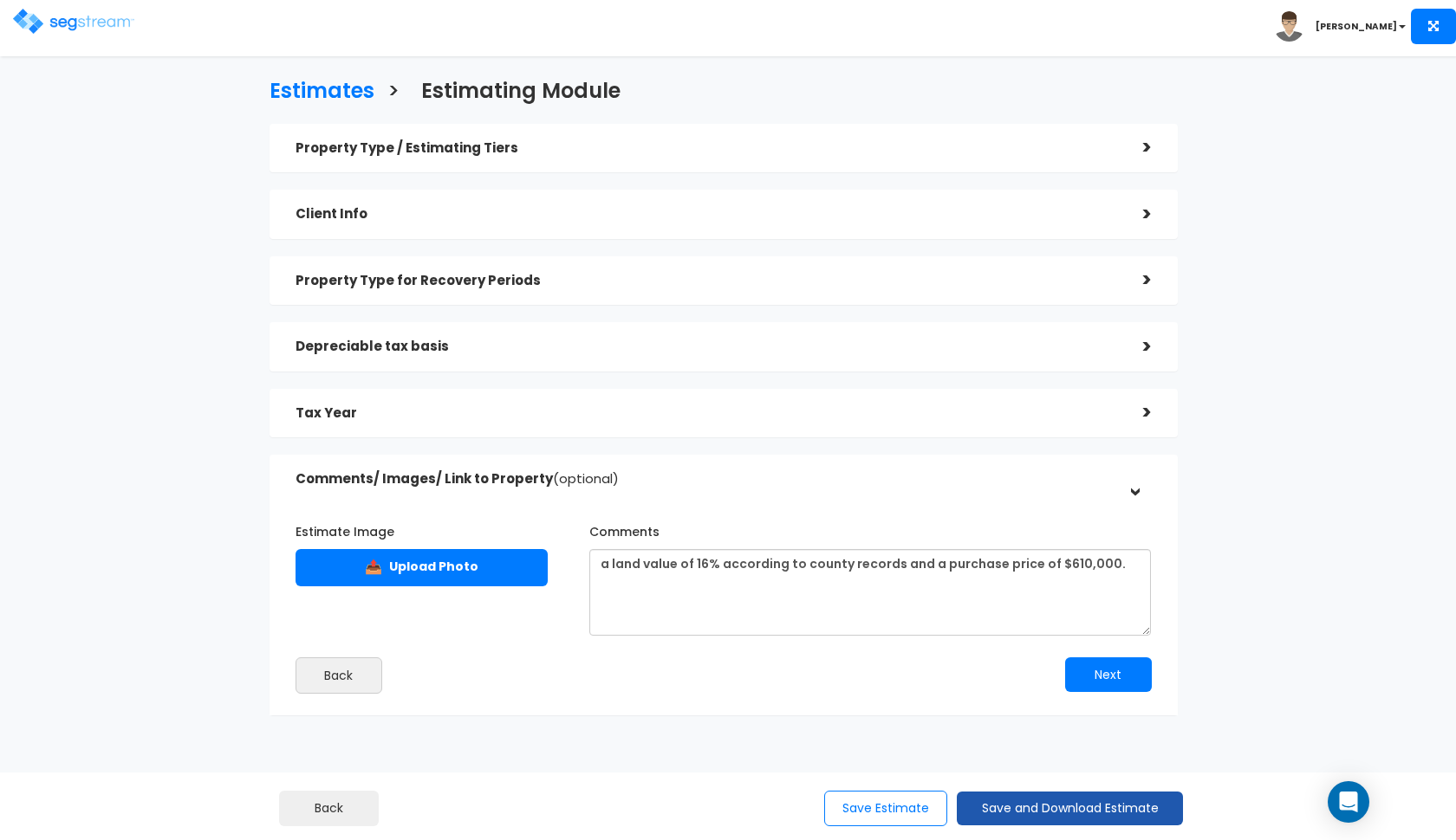
click at [1051, 798] on button "Save and Download Estimate" at bounding box center [1070, 808] width 226 height 34
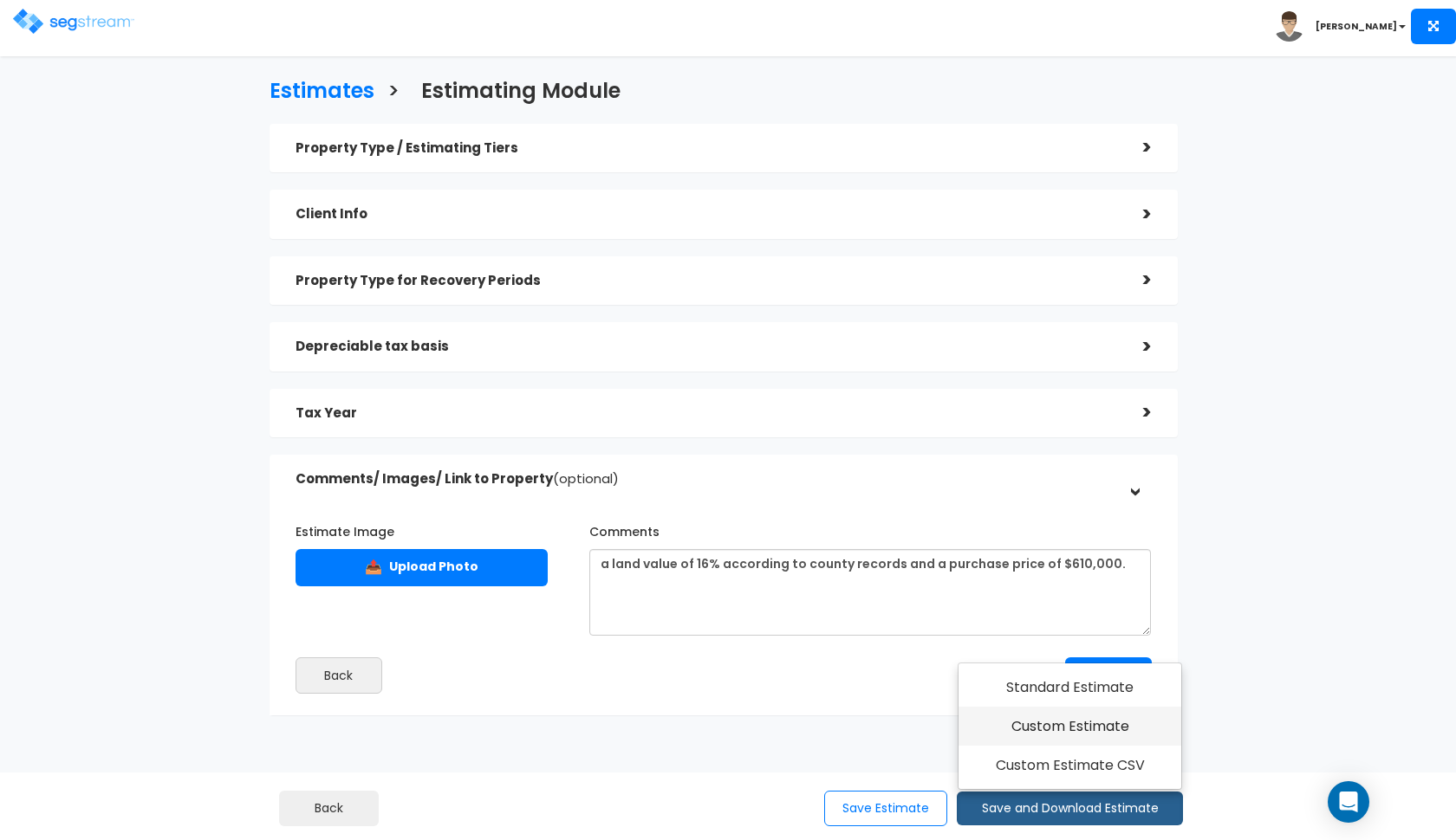
click at [1071, 731] on link "Custom Estimate" at bounding box center [1070, 726] width 223 height 40
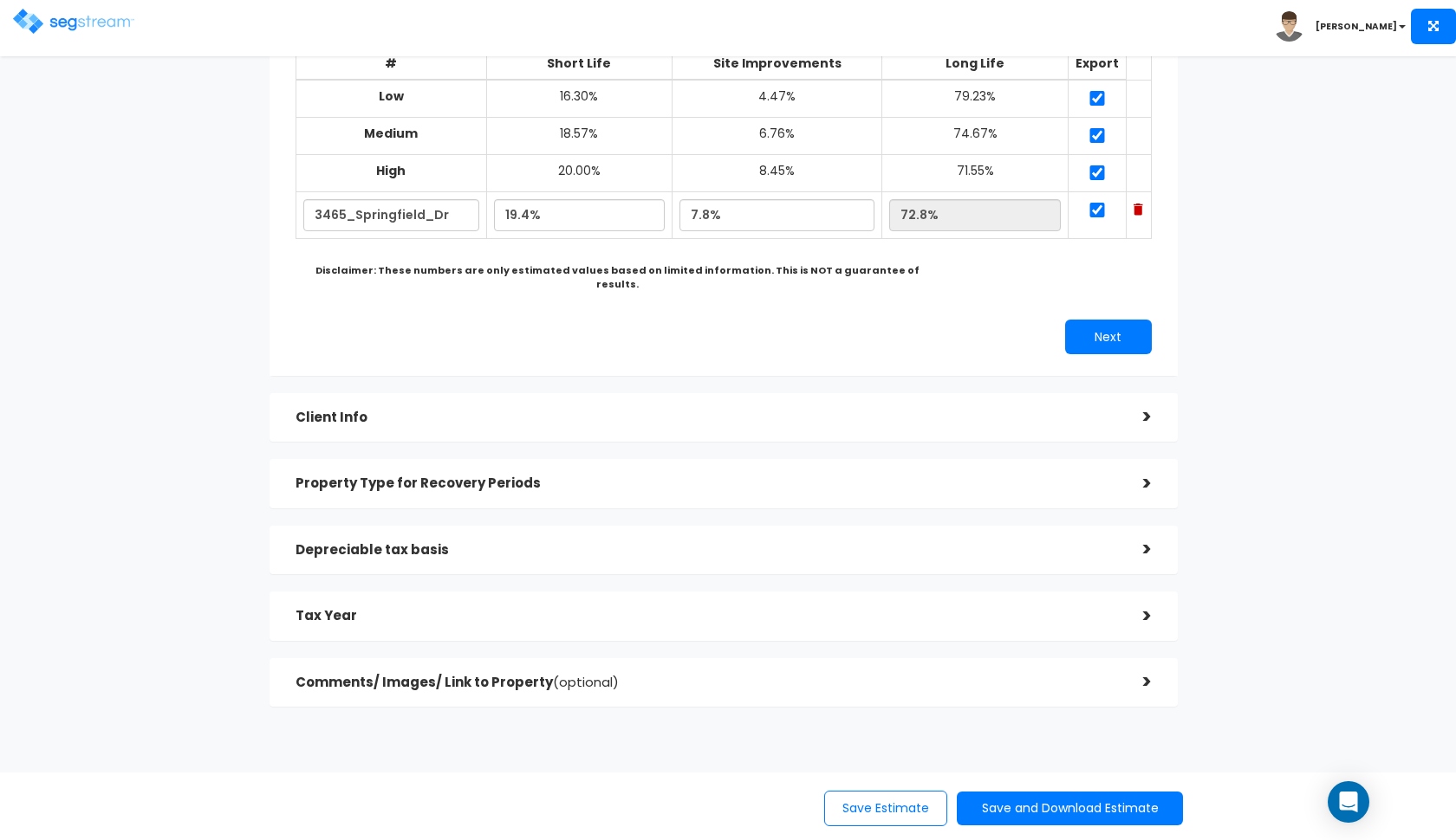
scroll to position [207, 0]
click at [874, 477] on h5 "Property Type for Recovery Periods" at bounding box center [706, 484] width 822 height 15
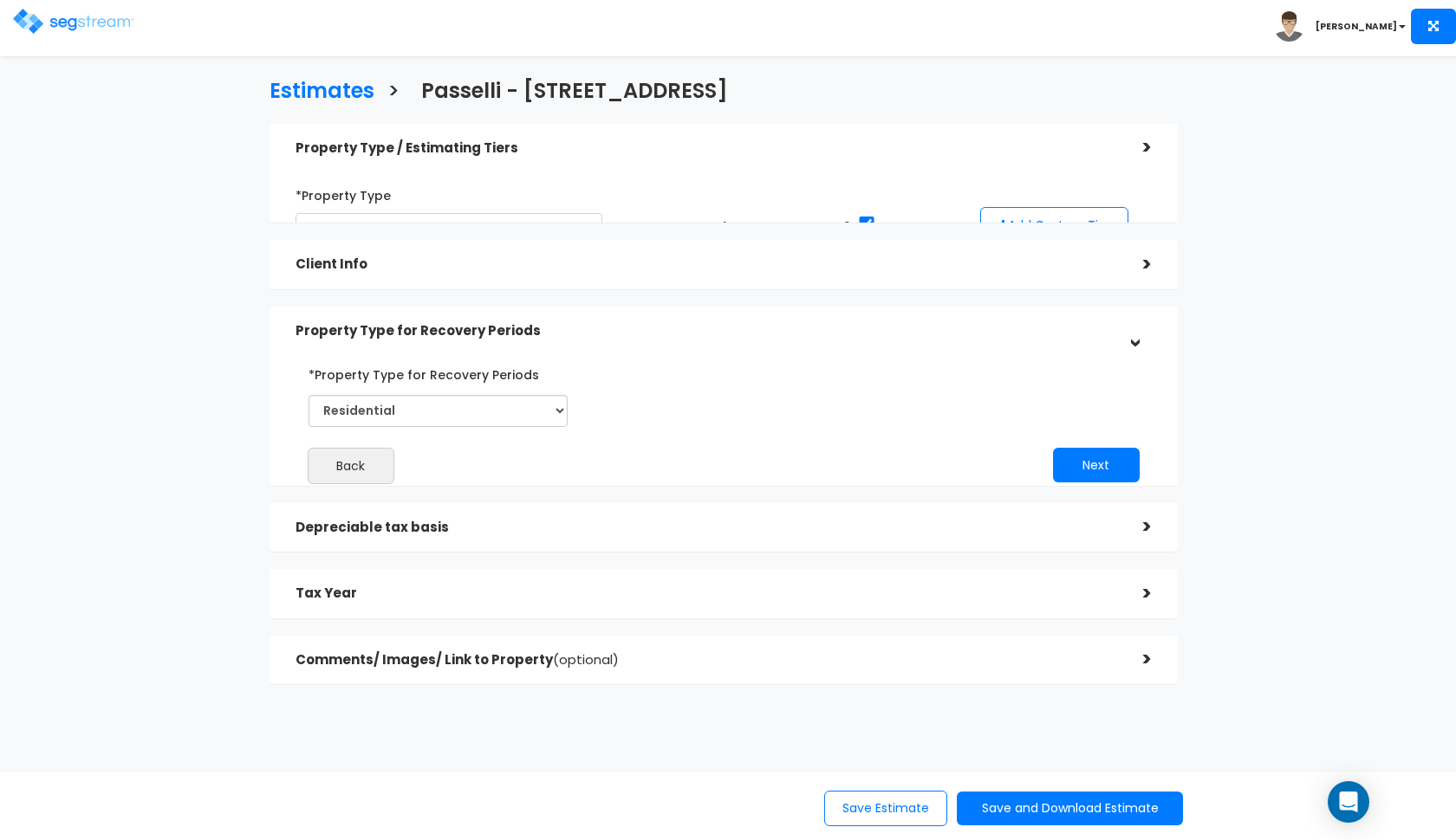
scroll to position [0, 0]
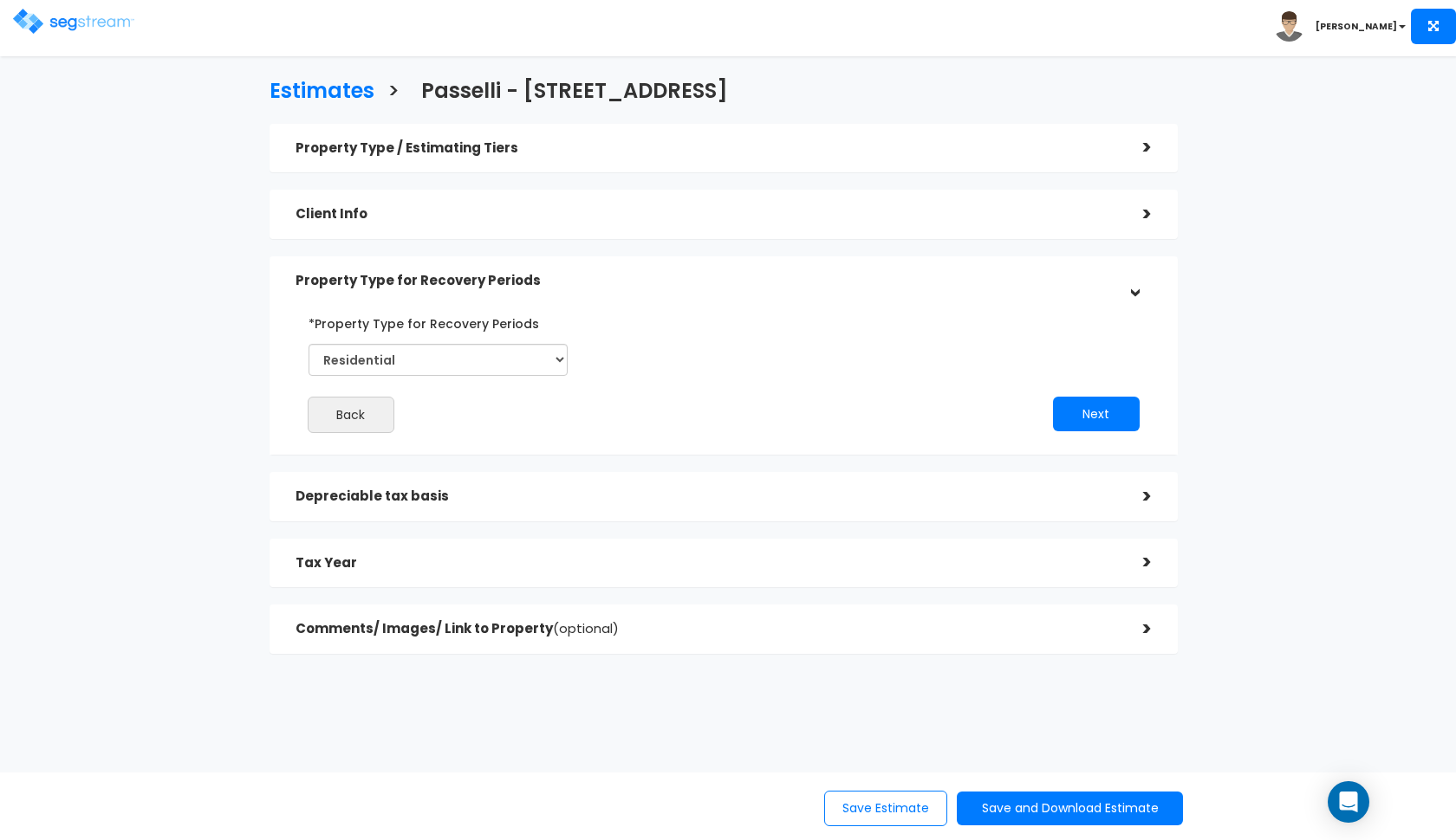
click at [931, 294] on div "Property Type for Recovery Periods" at bounding box center [706, 281] width 822 height 32
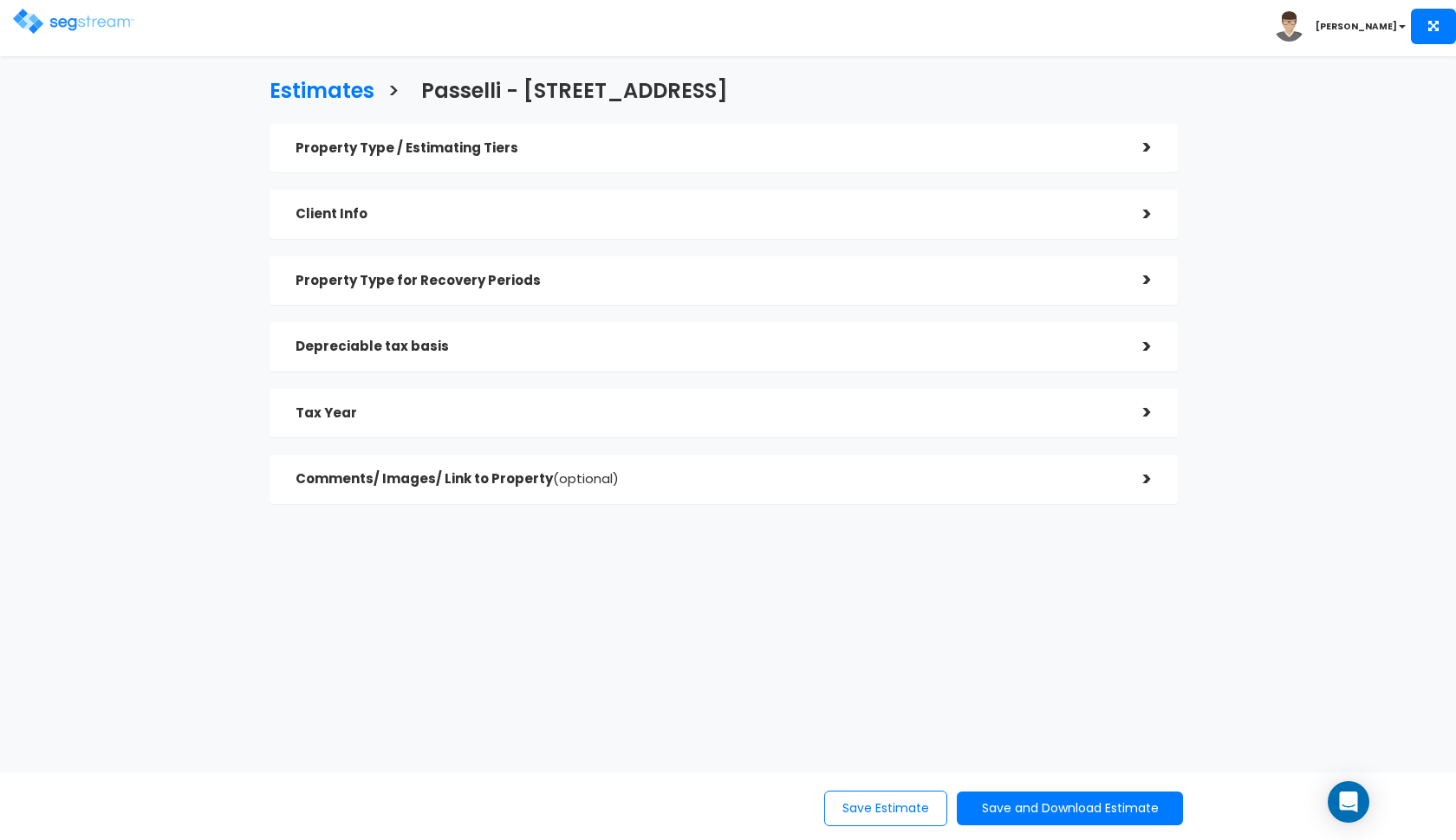
click at [984, 790] on div "Back Save Estimate Save and Download Estimate Standard Estimate Custom Estimate…" at bounding box center [728, 806] width 1179 height 40
click at [995, 810] on button "Save and Download Estimate" at bounding box center [1070, 808] width 226 height 34
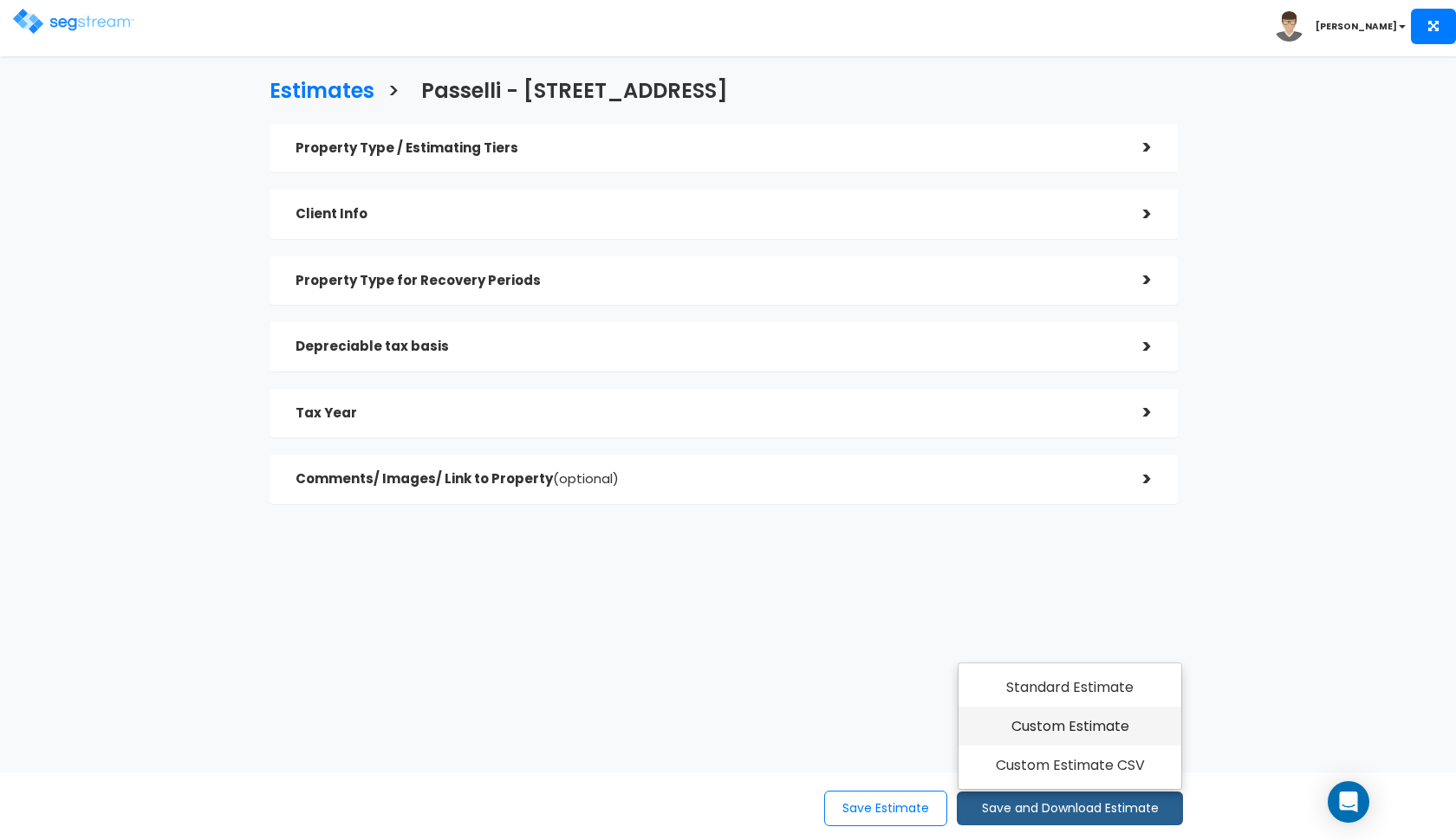
click at [1057, 730] on link "Custom Estimate" at bounding box center [1070, 726] width 223 height 40
